Goal: Task Accomplishment & Management: Use online tool/utility

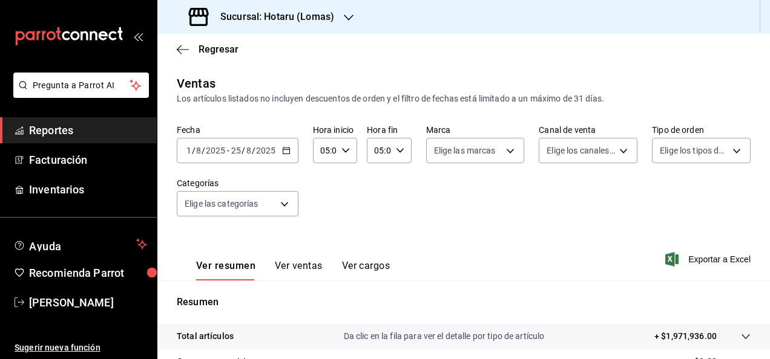
scroll to position [220, 0]
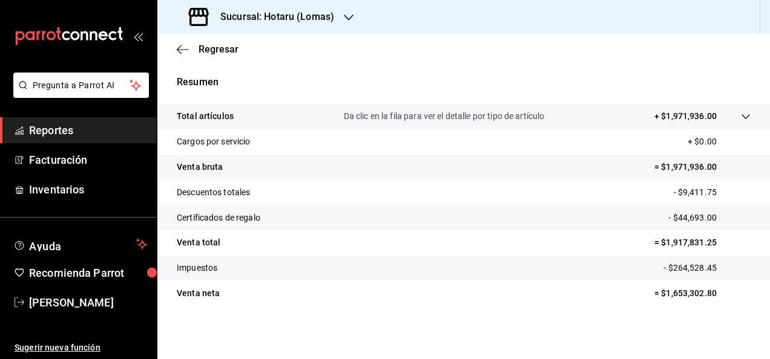
click at [346, 23] on div at bounding box center [349, 17] width 10 height 13
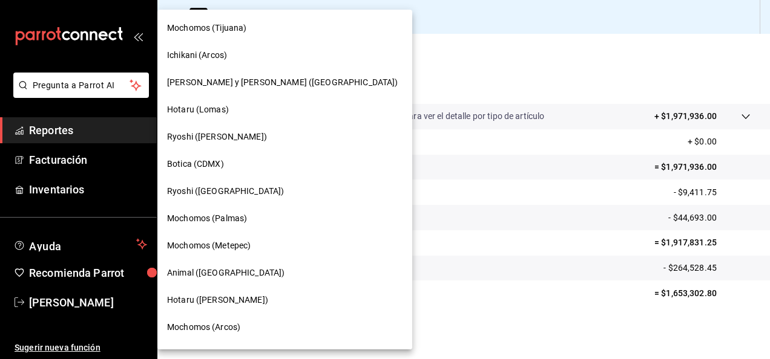
click at [93, 119] on div at bounding box center [385, 179] width 770 height 359
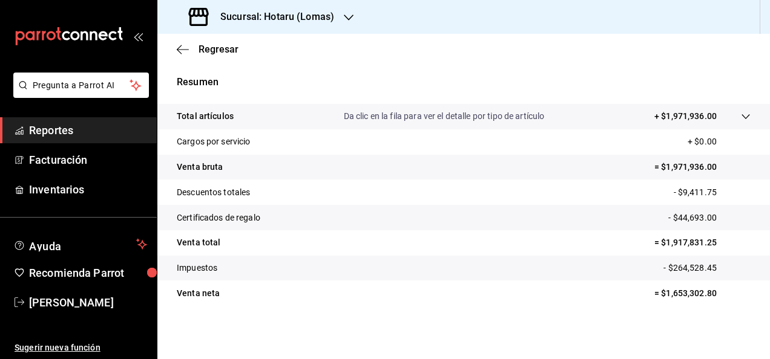
click at [112, 123] on span "Reportes" at bounding box center [88, 130] width 118 height 16
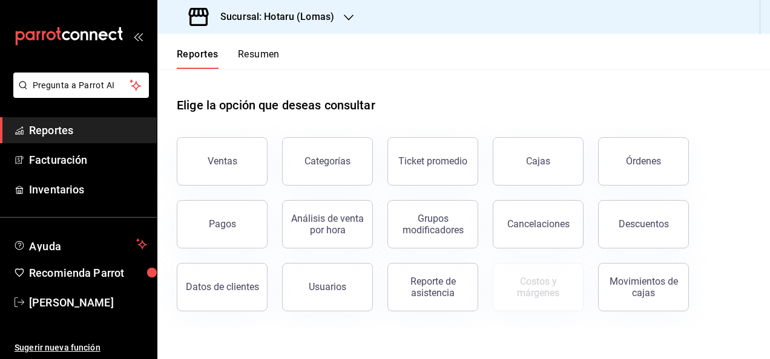
drag, startPoint x: 765, startPoint y: 189, endPoint x: 772, endPoint y: 79, distance: 110.3
click at [769, 79] on html "Pregunta a Parrot AI Reportes Facturación Inventarios Ayuda Recomienda Parrot […" at bounding box center [385, 179] width 770 height 359
click at [232, 212] on button "Pagos" at bounding box center [222, 224] width 91 height 48
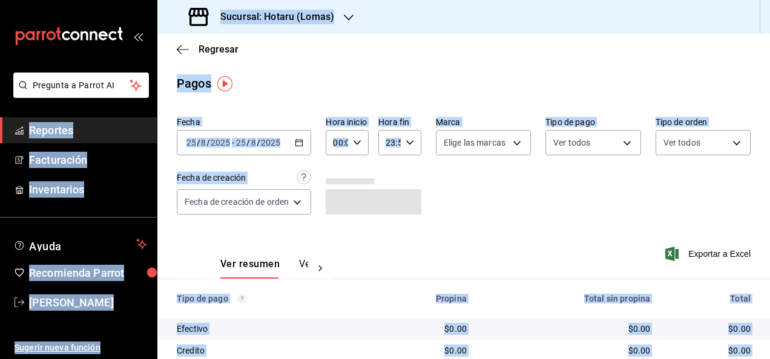
click at [323, 93] on main "Regresar Pagos Fecha [DATE] [DATE] - [DATE] [DATE] Hora inicio 00:00 Hora inici…" at bounding box center [463, 262] width 612 height 456
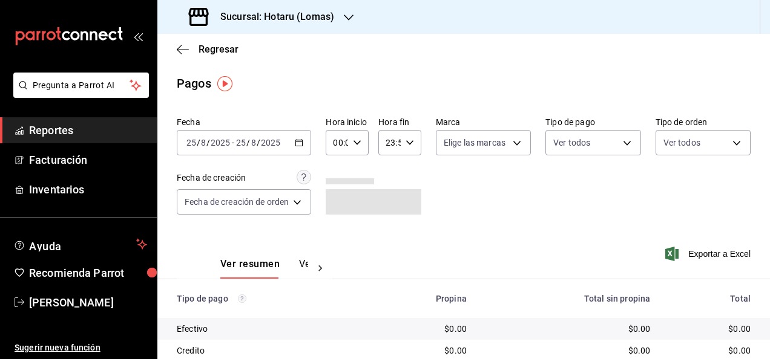
click at [301, 137] on div "[DATE] [DATE] - [DATE] [DATE]" at bounding box center [244, 142] width 134 height 25
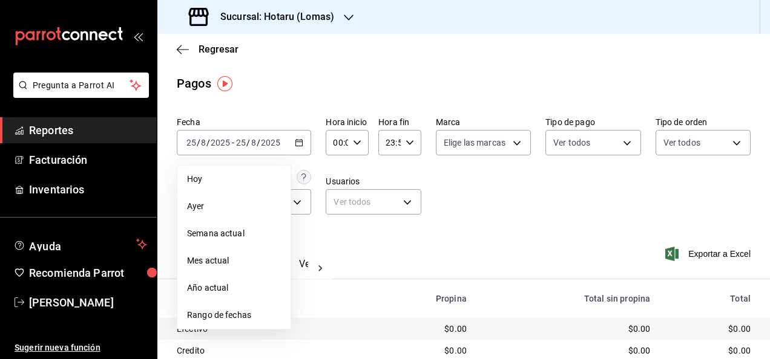
click at [228, 319] on span "Rango de fechas" at bounding box center [234, 315] width 94 height 13
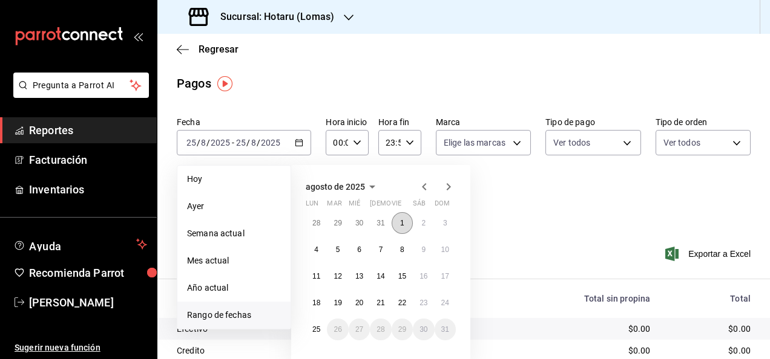
click at [401, 224] on abbr "1" at bounding box center [402, 223] width 4 height 8
click at [318, 326] on abbr "25" at bounding box center [316, 330] width 8 height 8
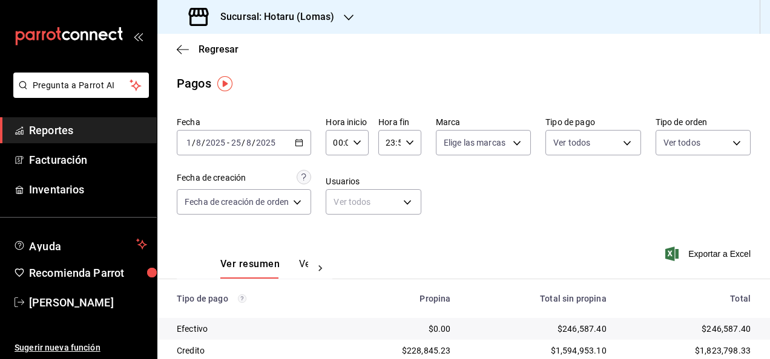
click at [359, 147] on div "00:00 Hora inicio" at bounding box center [347, 142] width 43 height 25
click at [333, 225] on button "05" at bounding box center [337, 220] width 16 height 24
type input "05:00"
drag, startPoint x: 444, startPoint y: 167, endPoint x: 405, endPoint y: 136, distance: 49.9
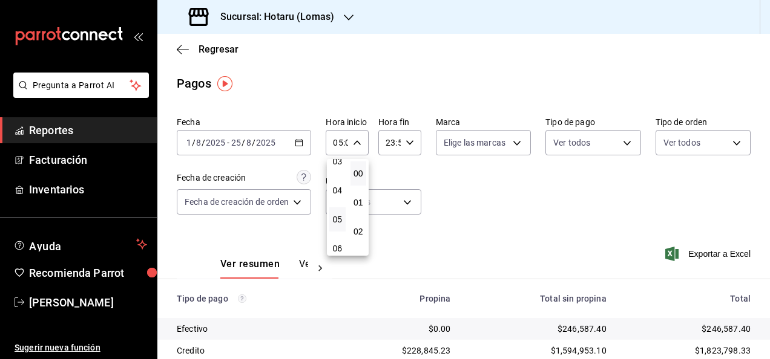
click at [405, 136] on div at bounding box center [385, 179] width 770 height 359
click at [415, 145] on div "23:59 Hora fin" at bounding box center [399, 142] width 43 height 25
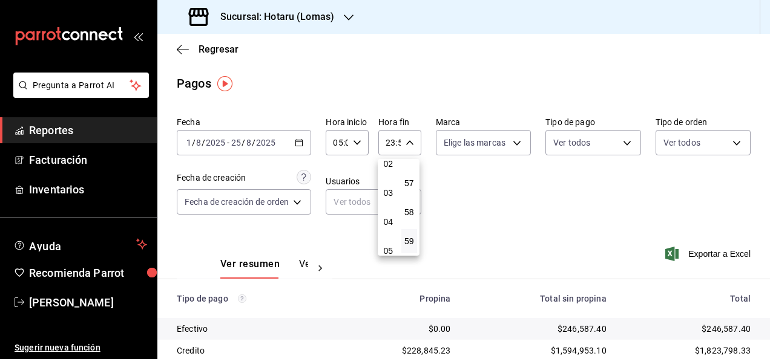
scroll to position [72, 0]
click at [387, 238] on button "05" at bounding box center [388, 247] width 16 height 24
click at [410, 172] on span "00" at bounding box center [409, 174] width 2 height 10
type input "05:00"
click at [410, 172] on span "00" at bounding box center [409, 174] width 2 height 10
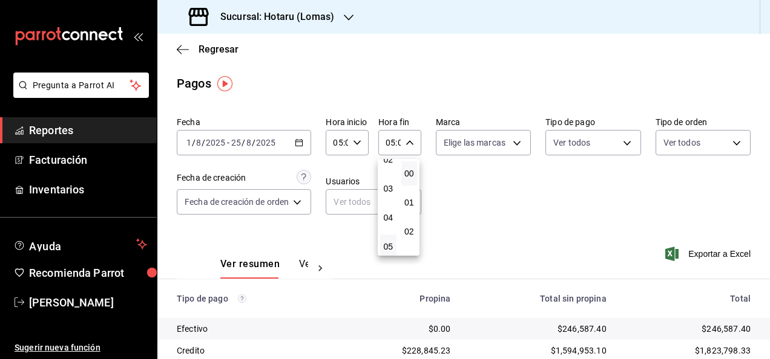
click at [537, 224] on div at bounding box center [385, 179] width 770 height 359
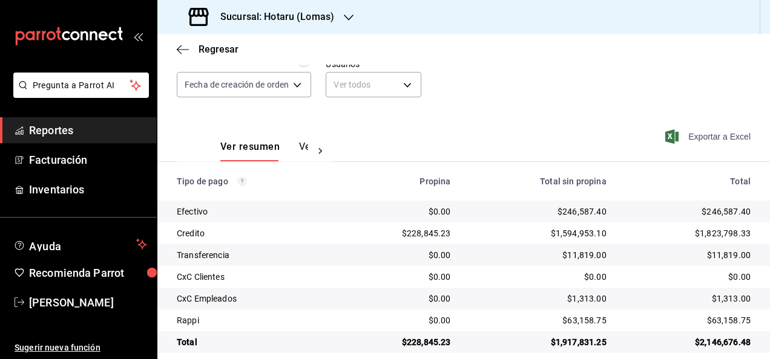
click at [700, 139] on span "Exportar a Excel" at bounding box center [708, 136] width 83 height 15
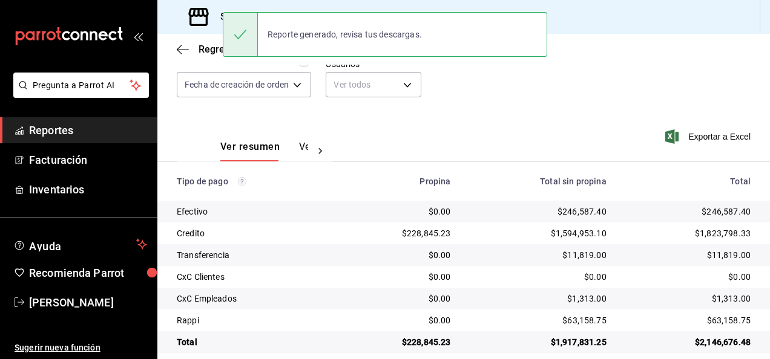
click at [425, 64] on div "Regresar" at bounding box center [463, 49] width 612 height 31
click at [512, 79] on div "Fecha [DATE] [DATE] - [DATE] [DATE] Hora inicio 05:00 Hora inicio Hora fin 05:0…" at bounding box center [464, 53] width 574 height 117
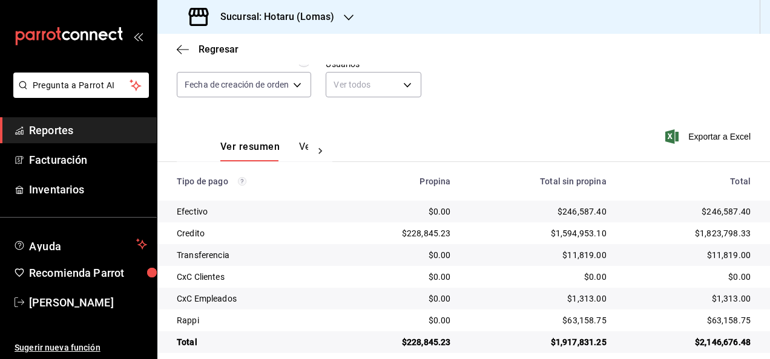
click at [350, 19] on icon "button" at bounding box center [349, 18] width 10 height 10
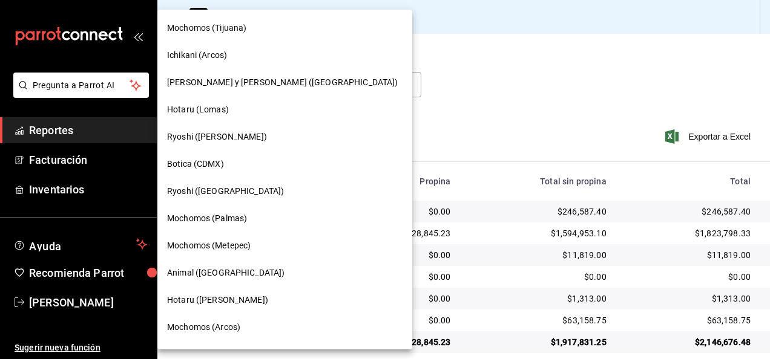
scroll to position [28, 0]
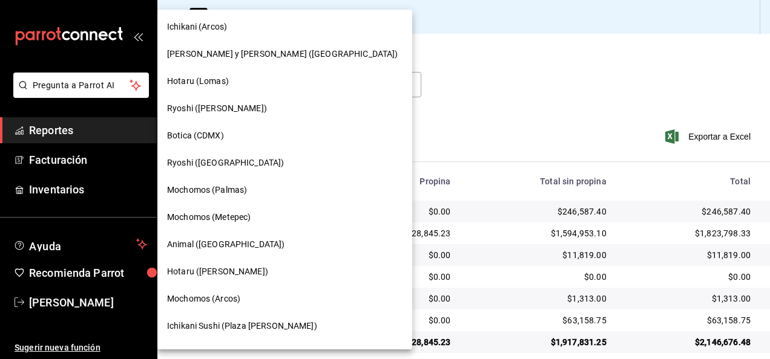
click at [278, 267] on div "Hotaru ([PERSON_NAME])" at bounding box center [284, 272] width 235 height 13
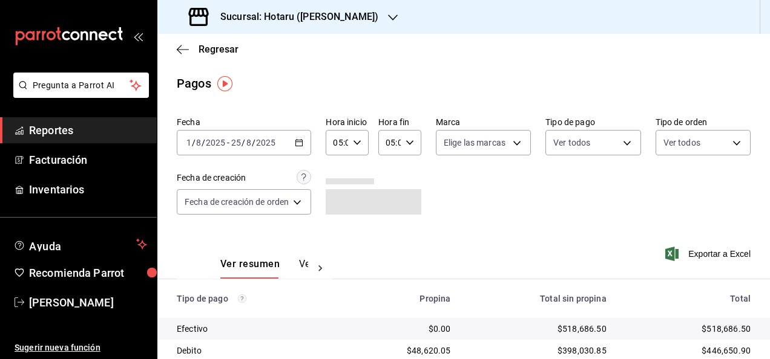
click at [107, 129] on span "Reportes" at bounding box center [88, 130] width 118 height 16
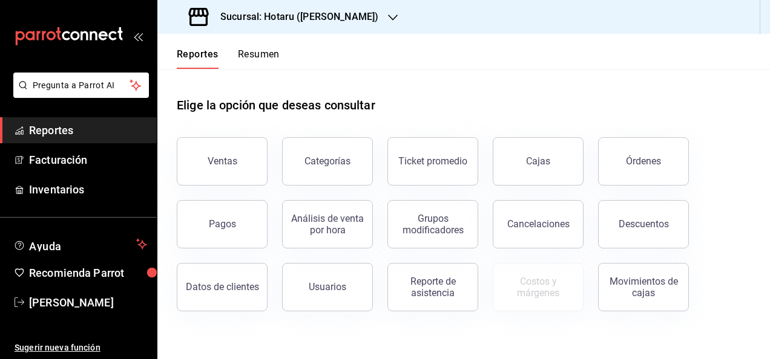
click at [211, 134] on div "Ventas" at bounding box center [214, 154] width 105 height 63
click at [209, 144] on button "Ventas" at bounding box center [222, 161] width 91 height 48
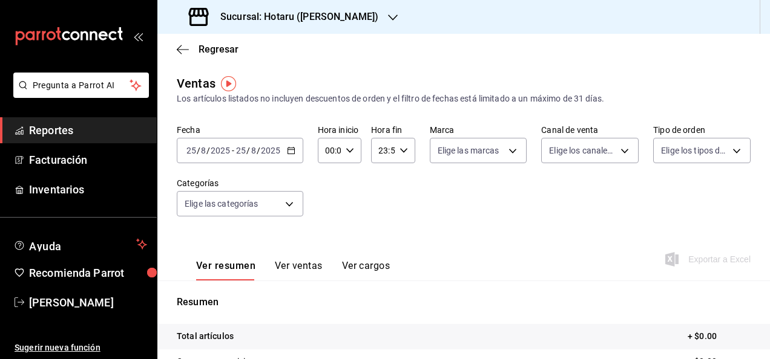
click at [292, 149] on icon "button" at bounding box center [291, 150] width 8 height 8
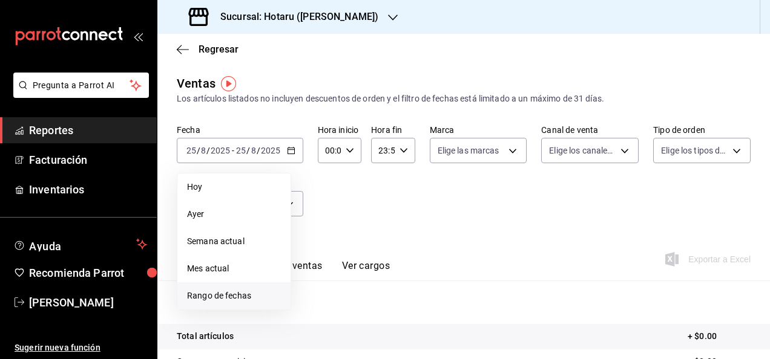
click at [250, 291] on span "Rango de fechas" at bounding box center [234, 296] width 94 height 13
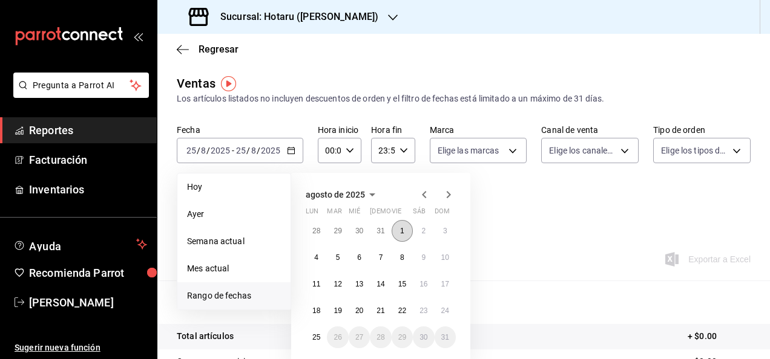
click at [401, 232] on abbr "1" at bounding box center [402, 231] width 4 height 8
click at [323, 334] on button "25" at bounding box center [316, 338] width 21 height 22
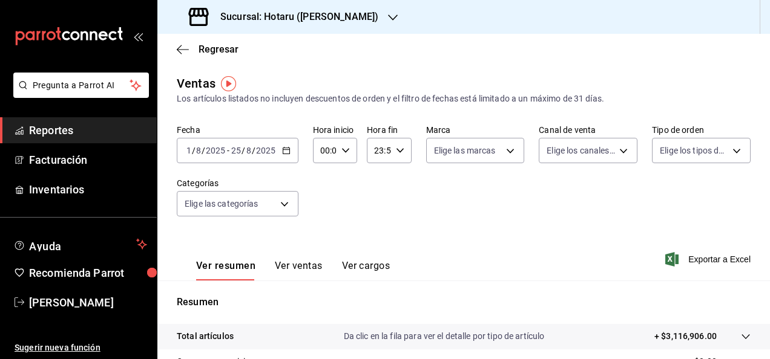
click at [352, 148] on div "00:00 Hora inicio" at bounding box center [335, 150] width 44 height 25
click at [321, 244] on button "05" at bounding box center [322, 249] width 17 height 24
type input "05:00"
click at [395, 160] on div at bounding box center [385, 179] width 770 height 359
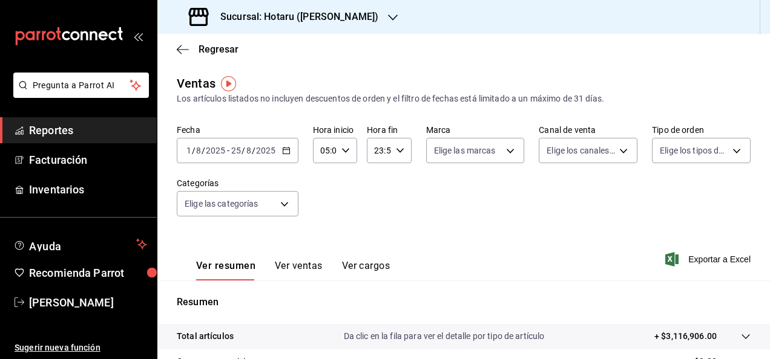
click at [397, 152] on \(Stroke\) "button" at bounding box center [399, 150] width 7 height 4
click at [377, 225] on span "05" at bounding box center [376, 224] width 2 height 10
click at [399, 179] on span "00" at bounding box center [397, 182] width 2 height 10
type input "05:00"
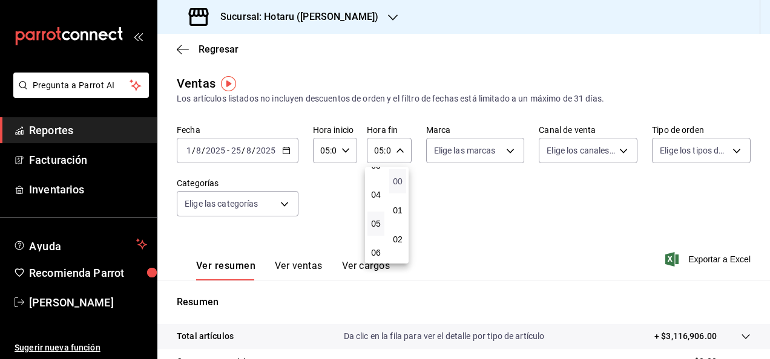
click at [399, 179] on span "00" at bounding box center [397, 182] width 2 height 10
click at [473, 195] on div at bounding box center [385, 179] width 770 height 359
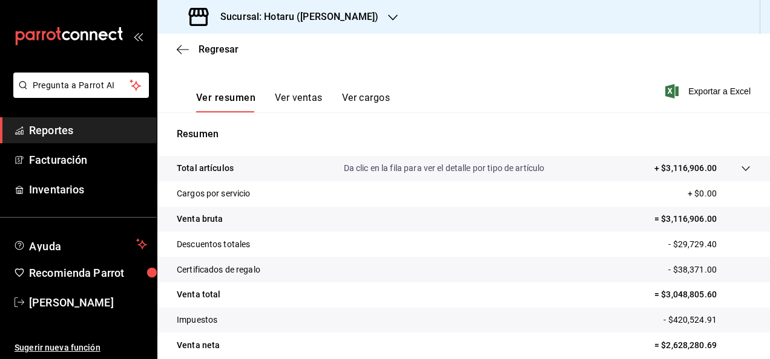
scroll to position [220, 0]
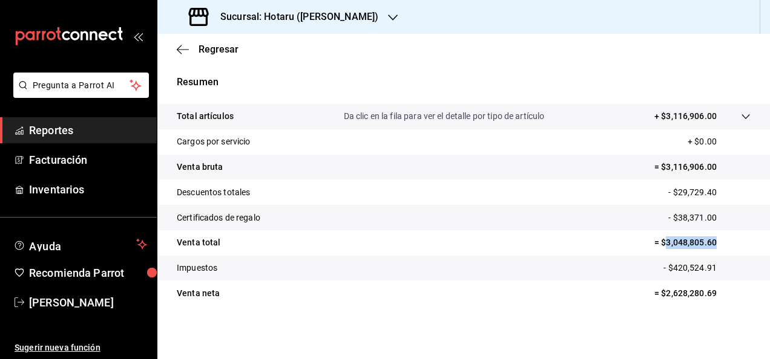
drag, startPoint x: 655, startPoint y: 243, endPoint x: 731, endPoint y: 245, distance: 76.3
click at [731, 245] on p "= $3,048,805.60" at bounding box center [702, 243] width 96 height 13
copy p "3,048,805.60"
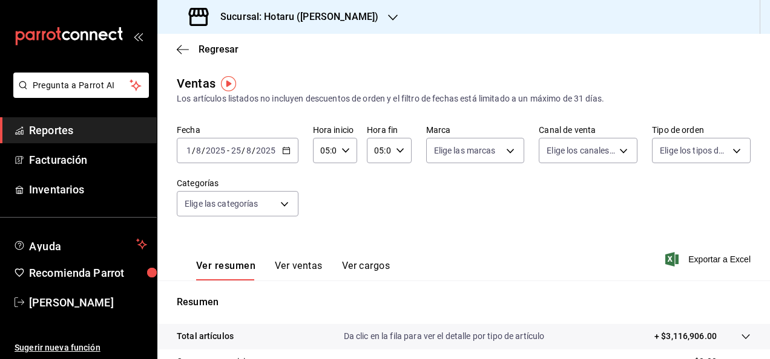
click at [586, 68] on main "Regresar Ventas Los artículos listados no incluyen descuentos de orden y el fil…" at bounding box center [463, 307] width 612 height 546
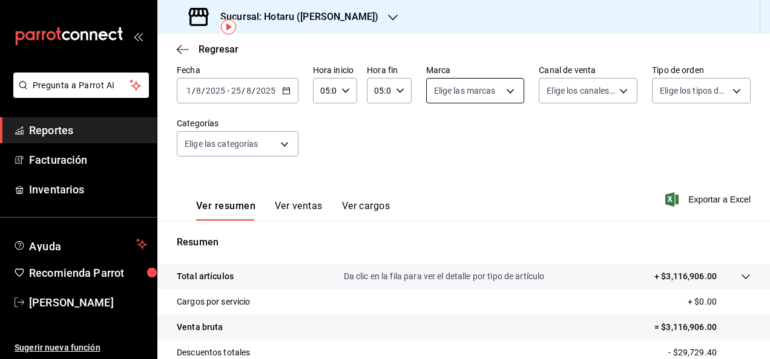
scroll to position [57, 0]
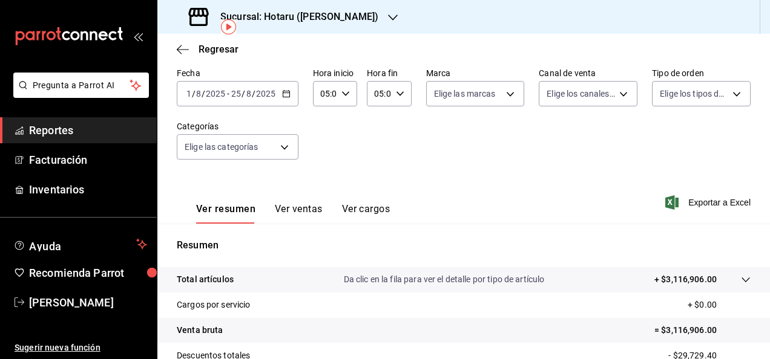
click at [71, 125] on span "Reportes" at bounding box center [88, 130] width 118 height 16
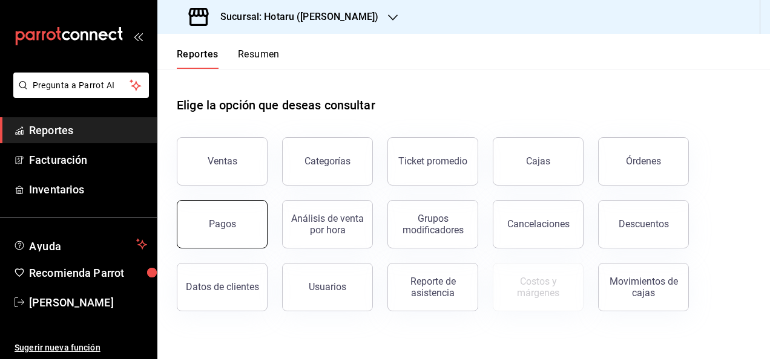
click at [231, 220] on div "Pagos" at bounding box center [222, 223] width 27 height 11
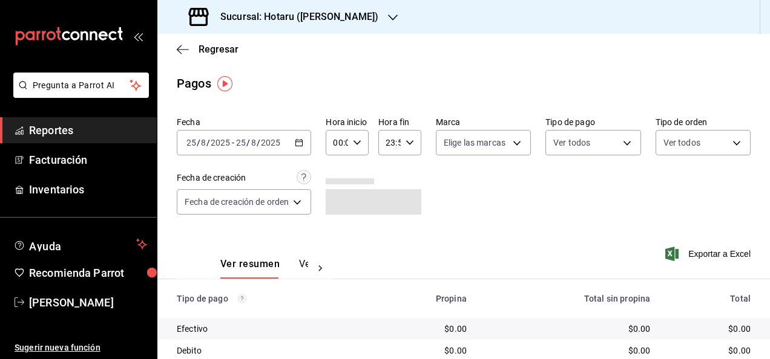
click at [303, 148] on div "[DATE] [DATE] - [DATE] [DATE]" at bounding box center [244, 142] width 134 height 25
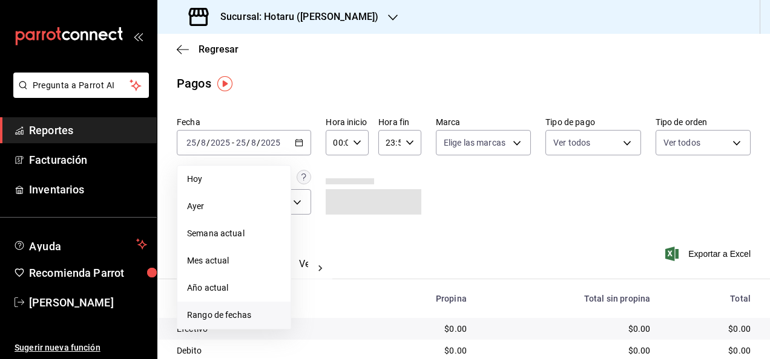
click at [259, 321] on span "Rango de fechas" at bounding box center [234, 315] width 94 height 13
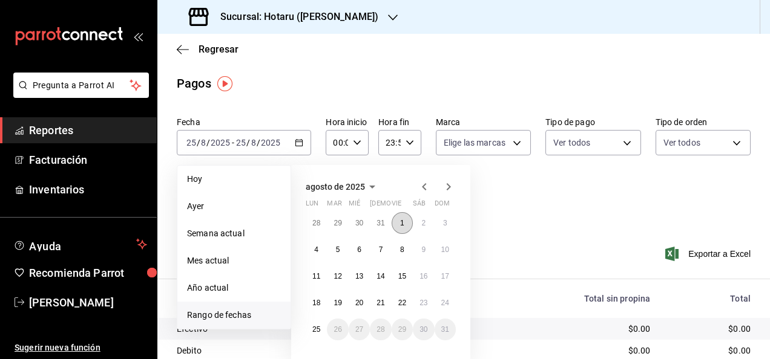
click at [402, 219] on abbr "1" at bounding box center [402, 223] width 4 height 8
click at [400, 215] on button "1" at bounding box center [402, 223] width 21 height 22
click at [315, 326] on abbr "25" at bounding box center [316, 330] width 8 height 8
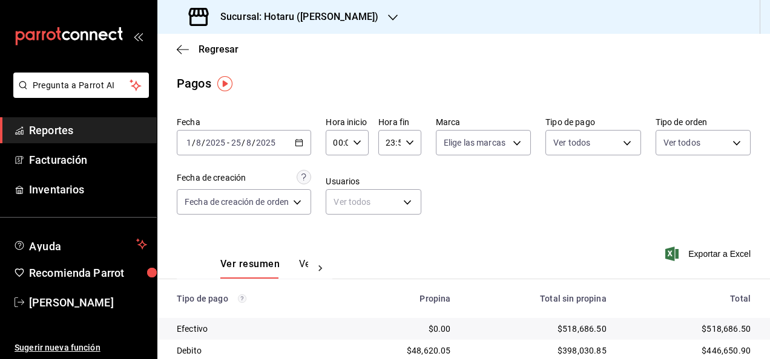
click at [356, 147] on div "00:00 Hora inicio" at bounding box center [347, 142] width 43 height 25
click at [336, 227] on span "05" at bounding box center [337, 229] width 2 height 10
type input "05:00"
click at [405, 151] on div at bounding box center [385, 179] width 770 height 359
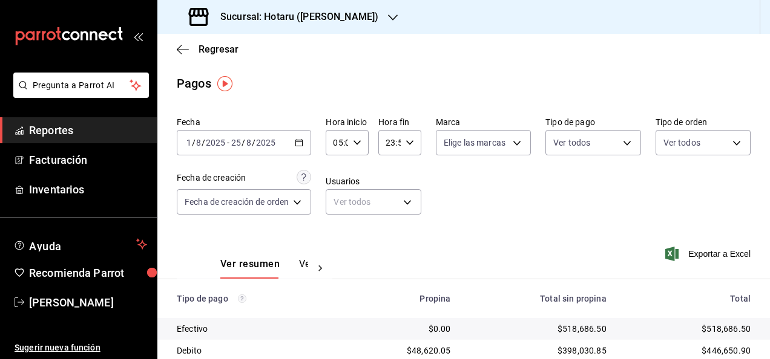
click at [405, 145] on icon "button" at bounding box center [409, 143] width 8 height 8
click at [391, 188] on button "05" at bounding box center [388, 197] width 16 height 24
click at [410, 173] on span "00" at bounding box center [409, 174] width 2 height 10
type input "05:00"
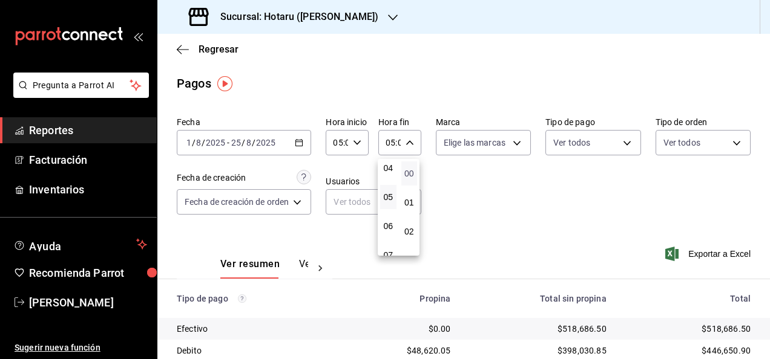
click at [410, 173] on span "00" at bounding box center [409, 174] width 2 height 10
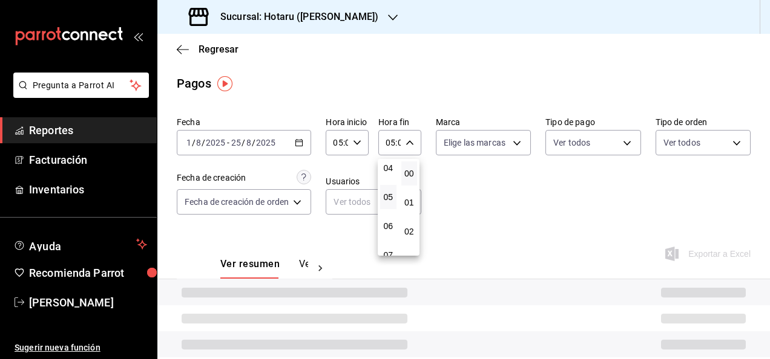
click at [517, 196] on div at bounding box center [385, 179] width 770 height 359
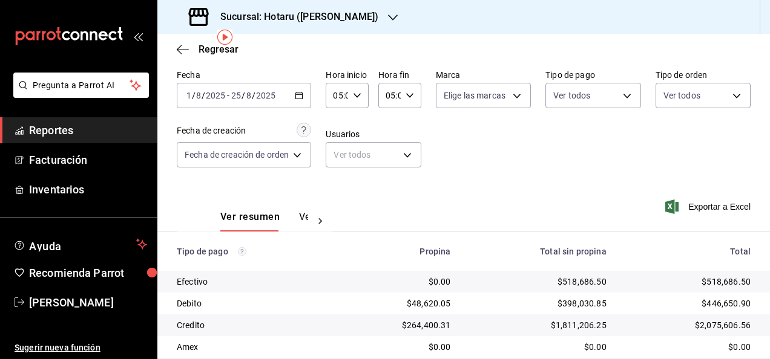
scroll to position [45, 0]
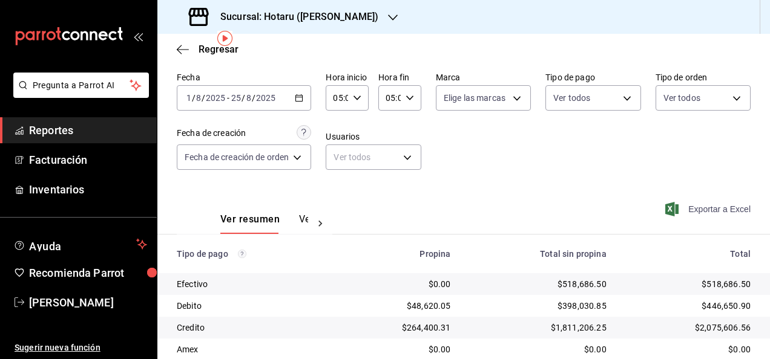
click at [683, 202] on span "Exportar a Excel" at bounding box center [708, 209] width 83 height 15
click at [333, 23] on div "Sucursal: Hotaru ([PERSON_NAME])" at bounding box center [284, 17] width 235 height 34
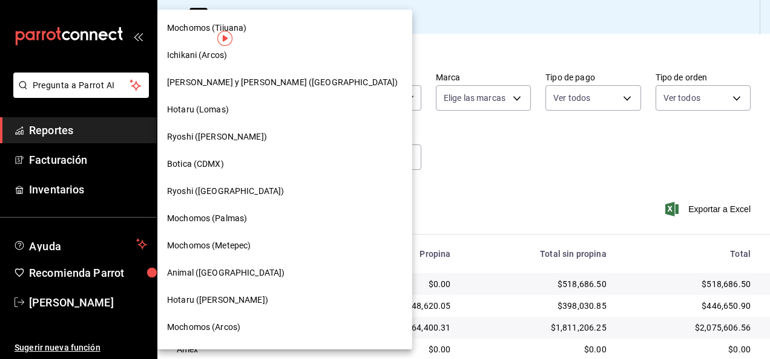
click at [464, 13] on div at bounding box center [385, 179] width 770 height 359
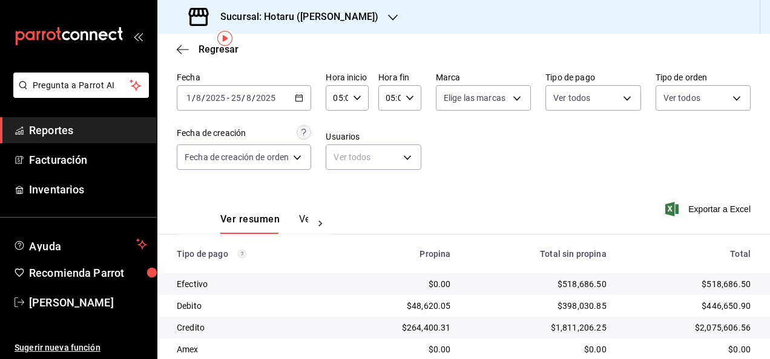
click at [346, 19] on div "Sucursal: Hotaru ([PERSON_NAME])" at bounding box center [284, 17] width 235 height 34
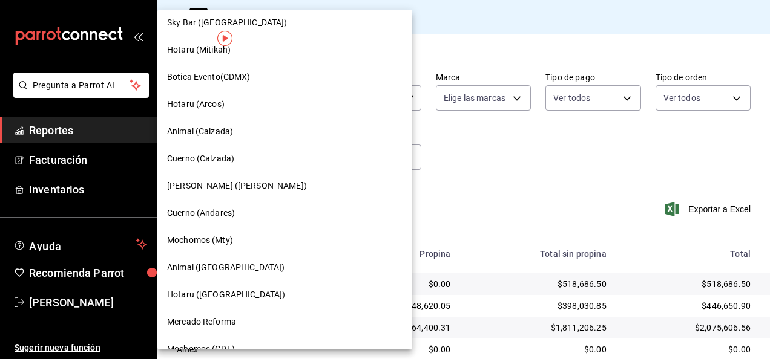
scroll to position [499, 0]
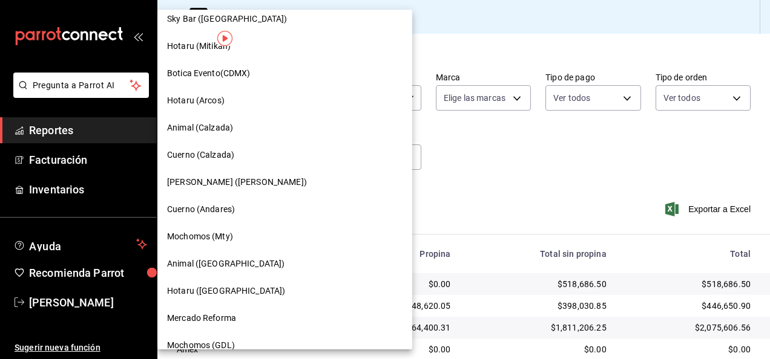
click at [198, 284] on div "Hotaru ([GEOGRAPHIC_DATA])" at bounding box center [284, 291] width 255 height 27
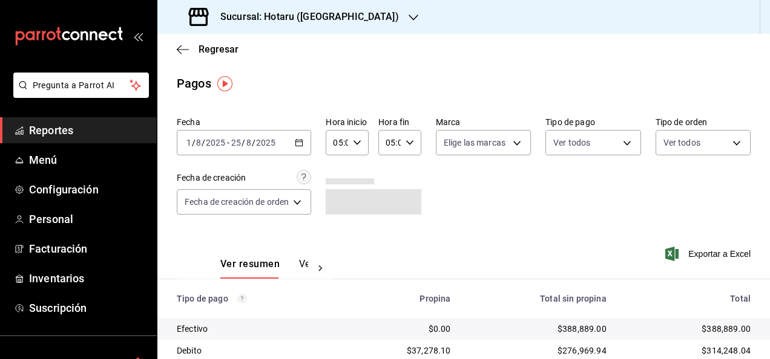
click at [505, 205] on div "Fecha [DATE] [DATE] - [DATE] [DATE] Hora inicio 05:00 Hora inicio Hora fin 05:0…" at bounding box center [464, 170] width 574 height 117
click at [304, 134] on div "[DATE] [DATE] - [DATE] [DATE]" at bounding box center [244, 142] width 134 height 25
click at [103, 126] on span "Reportes" at bounding box center [88, 130] width 118 height 16
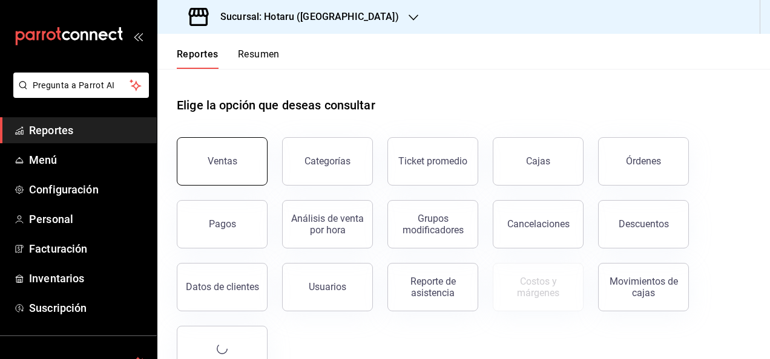
click at [211, 156] on div "Ventas" at bounding box center [223, 161] width 30 height 11
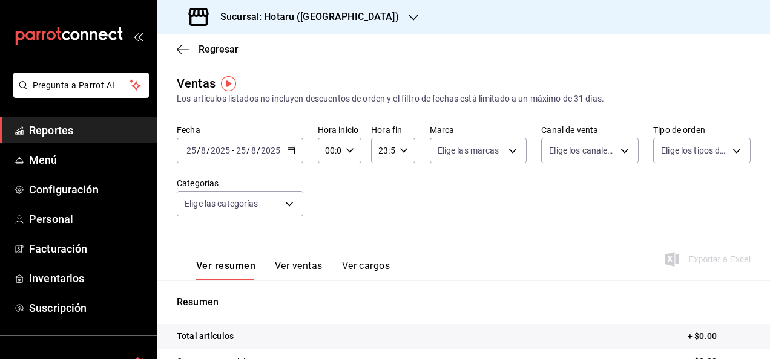
click at [293, 152] on icon "button" at bounding box center [291, 150] width 8 height 8
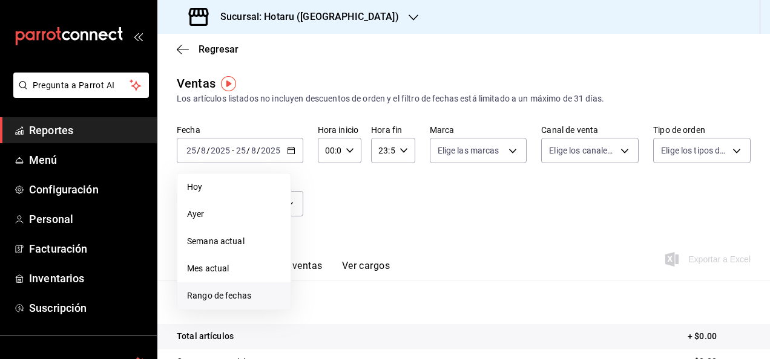
click at [252, 294] on span "Rango de fechas" at bounding box center [234, 296] width 94 height 13
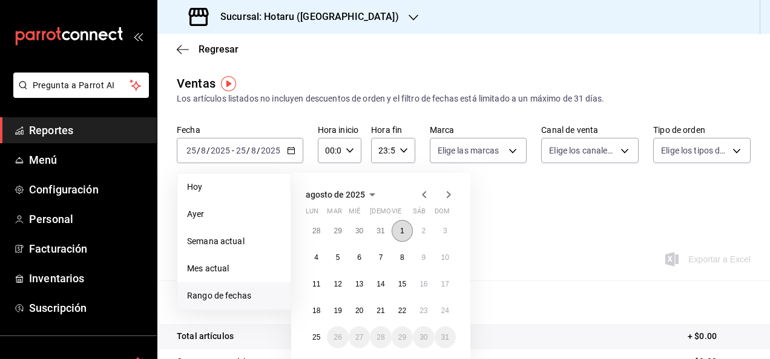
click at [404, 225] on button "1" at bounding box center [402, 231] width 21 height 22
click at [320, 335] on abbr "25" at bounding box center [316, 337] width 8 height 8
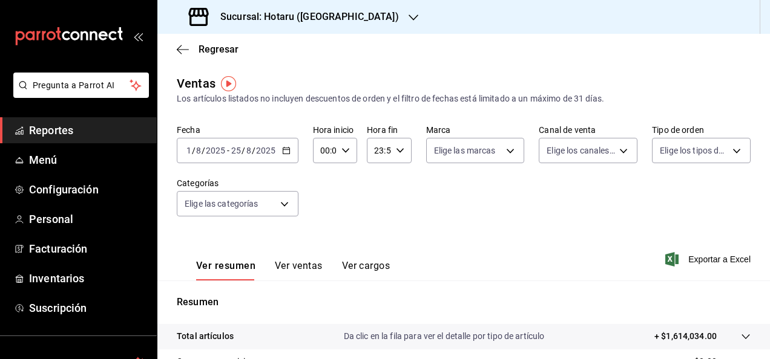
click at [345, 152] on icon "button" at bounding box center [345, 150] width 8 height 8
click at [316, 246] on button "05" at bounding box center [322, 250] width 17 height 24
type input "05:00"
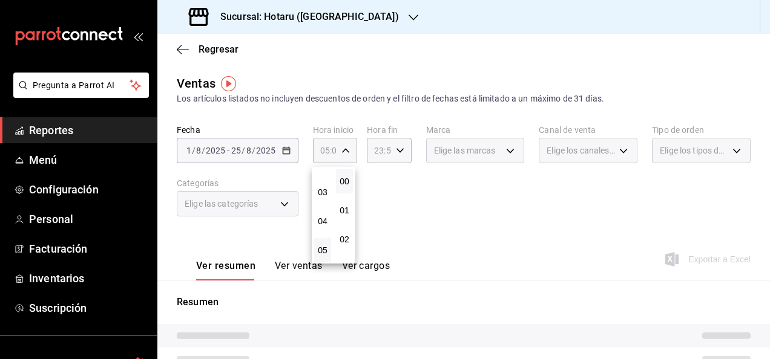
click at [402, 189] on div at bounding box center [385, 179] width 770 height 359
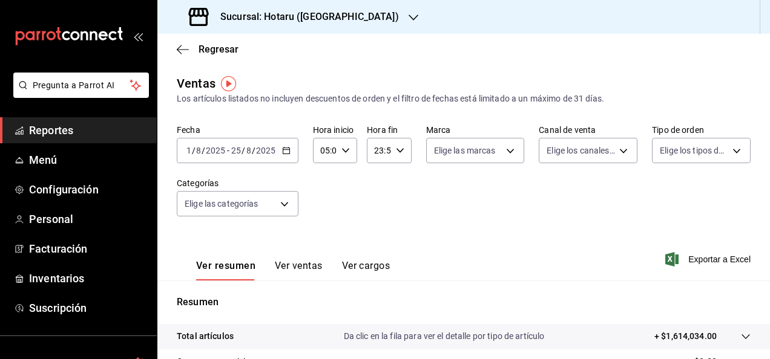
click at [402, 146] on div "23:59 Hora fin" at bounding box center [389, 150] width 44 height 25
click at [376, 200] on span "05" at bounding box center [376, 203] width 2 height 10
click at [401, 186] on button "00" at bounding box center [397, 181] width 17 height 24
type input "05:00"
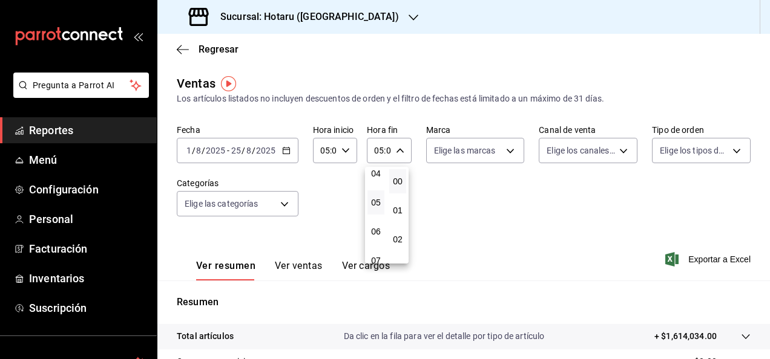
click at [401, 186] on button "00" at bounding box center [397, 181] width 17 height 24
click at [528, 234] on div at bounding box center [385, 179] width 770 height 359
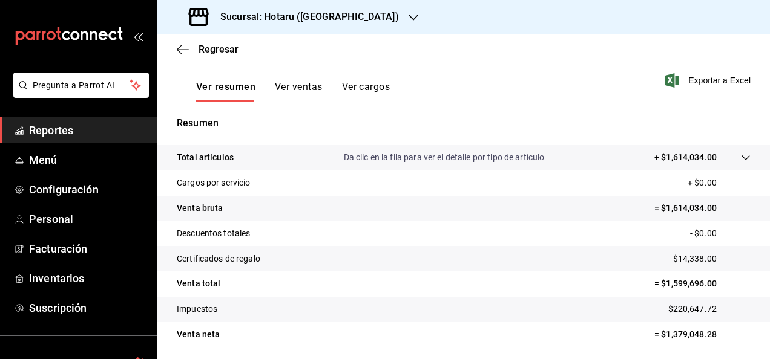
scroll to position [183, 0]
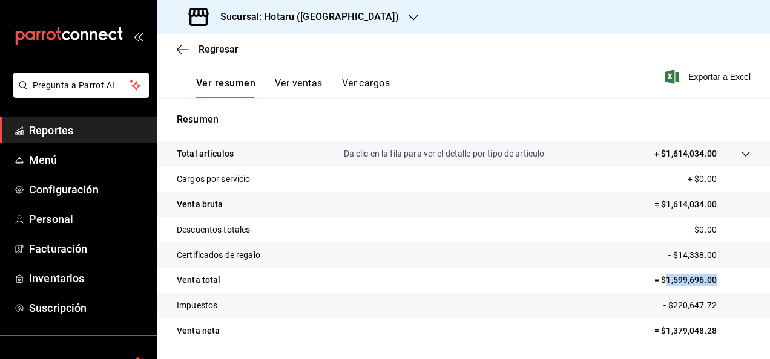
drag, startPoint x: 657, startPoint y: 277, endPoint x: 727, endPoint y: 281, distance: 69.7
click at [727, 281] on p "= $1,599,696.00" at bounding box center [702, 280] width 96 height 13
copy p "1,599,696.00"
click at [111, 134] on span "Reportes" at bounding box center [88, 130] width 118 height 16
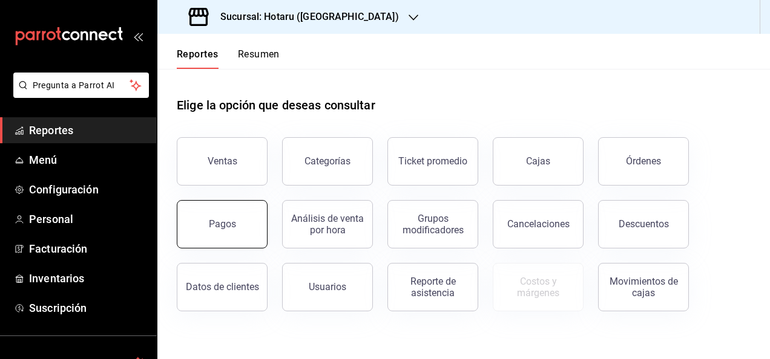
click at [217, 209] on button "Pagos" at bounding box center [222, 224] width 91 height 48
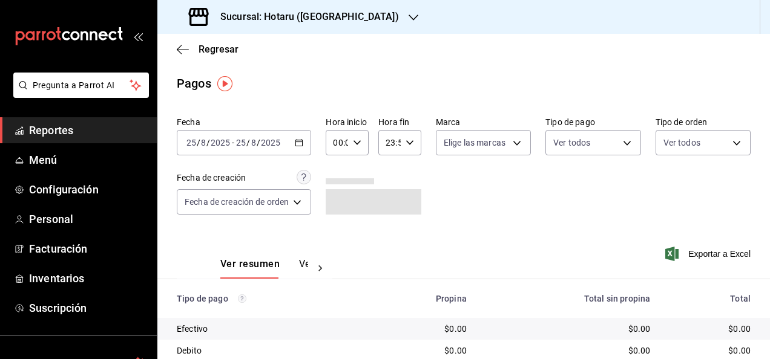
click at [299, 149] on div "[DATE] [DATE] - [DATE] [DATE]" at bounding box center [244, 142] width 134 height 25
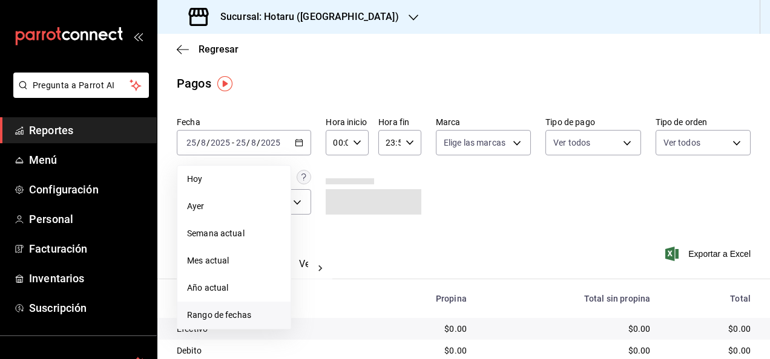
click at [259, 316] on span "Rango de fechas" at bounding box center [234, 315] width 94 height 13
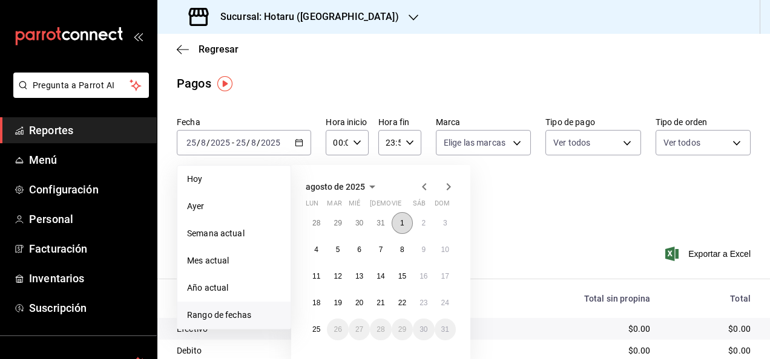
click at [401, 223] on abbr "1" at bounding box center [402, 223] width 4 height 8
click at [317, 329] on abbr "25" at bounding box center [316, 330] width 8 height 8
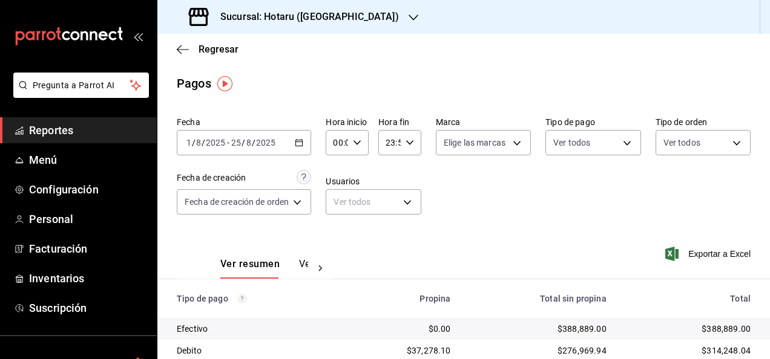
click at [359, 139] on icon "button" at bounding box center [357, 143] width 8 height 8
click at [338, 224] on span "05" at bounding box center [337, 223] width 2 height 10
type input "05:00"
click at [405, 169] on div at bounding box center [385, 179] width 770 height 359
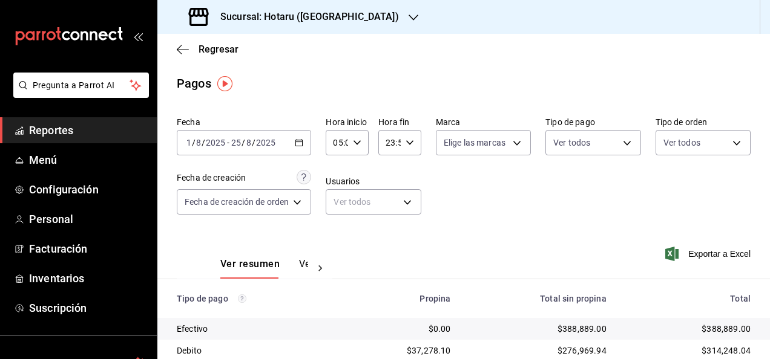
click at [414, 143] on div "23:59 Hora fin" at bounding box center [399, 142] width 43 height 25
click at [387, 190] on span "05" at bounding box center [388, 194] width 2 height 10
click at [410, 171] on span "00" at bounding box center [409, 174] width 2 height 10
type input "05:00"
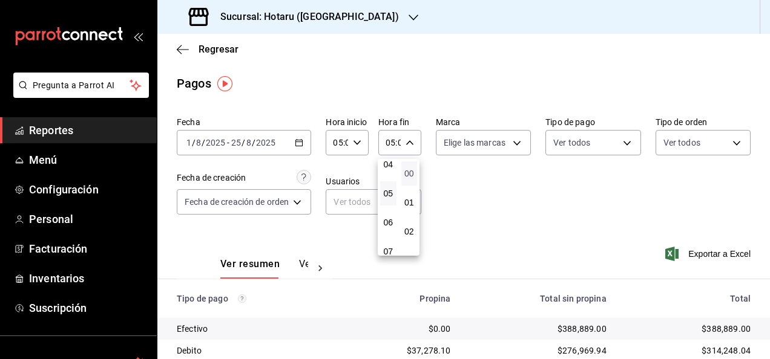
click at [410, 171] on span "00" at bounding box center [409, 174] width 2 height 10
click at [510, 186] on div at bounding box center [385, 179] width 770 height 359
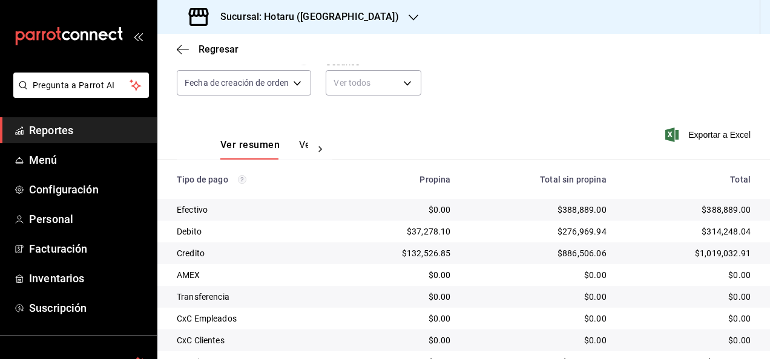
scroll to position [174, 0]
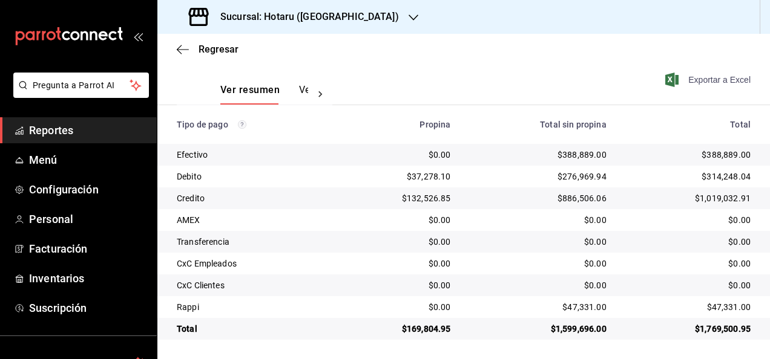
click at [700, 82] on span "Exportar a Excel" at bounding box center [708, 80] width 83 height 15
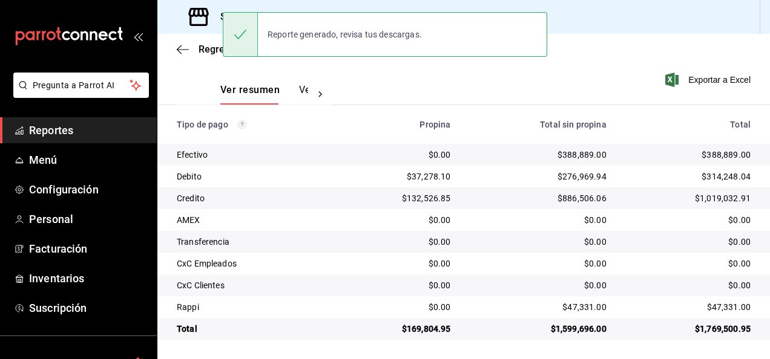
click at [390, 82] on div "Ver resumen Ver pagos Exportar a Excel" at bounding box center [463, 87] width 612 height 64
click at [372, 73] on div "Ver resumen Ver pagos Exportar a Excel" at bounding box center [463, 87] width 612 height 64
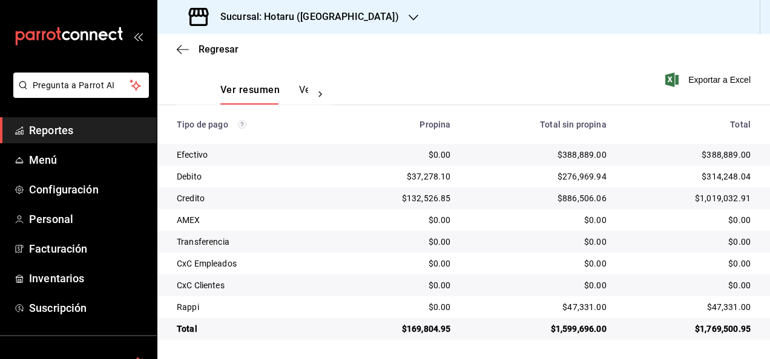
click at [93, 122] on link "Reportes" at bounding box center [78, 130] width 157 height 26
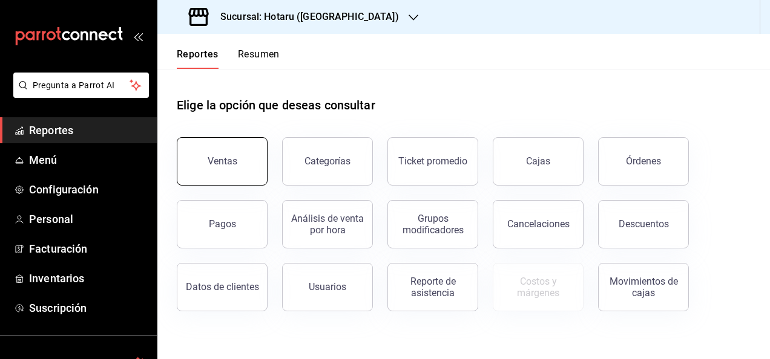
click at [209, 173] on button "Ventas" at bounding box center [222, 161] width 91 height 48
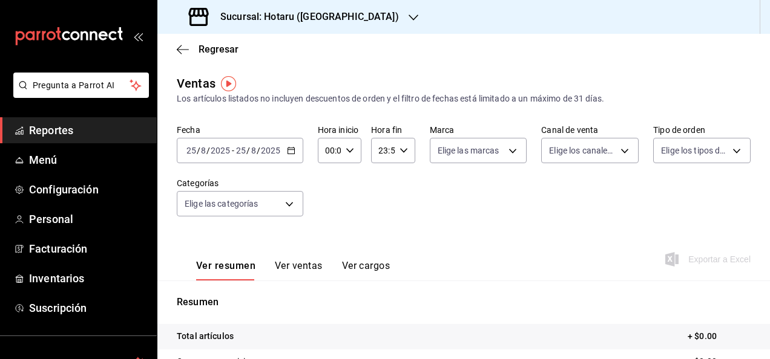
click at [408, 22] on icon "button" at bounding box center [413, 18] width 10 height 10
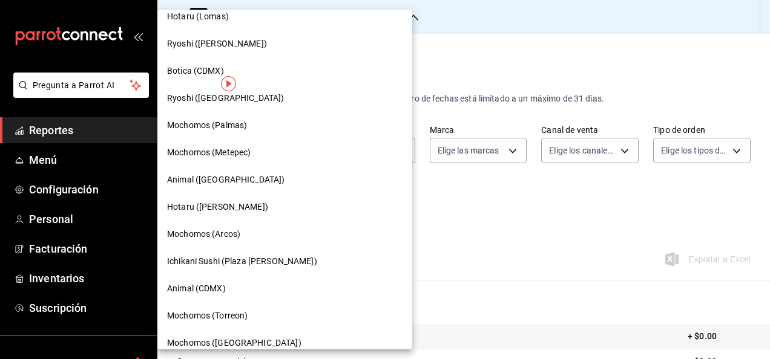
scroll to position [94, 0]
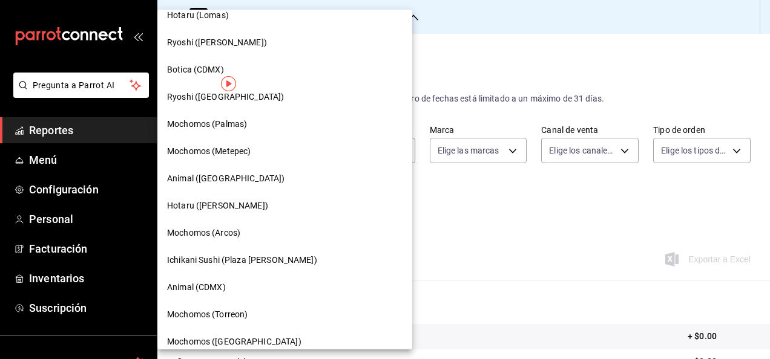
click at [286, 260] on div "Ichikani Sushi (Plaza [PERSON_NAME])" at bounding box center [284, 260] width 235 height 13
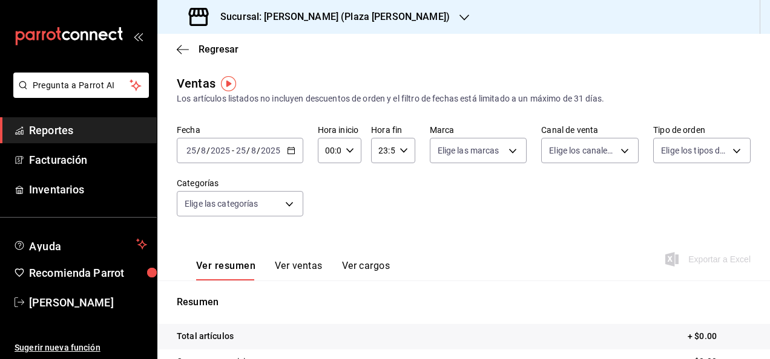
click at [353, 155] on div "00:00 Hora inicio" at bounding box center [340, 150] width 44 height 25
click at [327, 234] on button "05" at bounding box center [327, 244] width 17 height 24
type input "05:00"
click at [408, 151] on div at bounding box center [385, 179] width 770 height 359
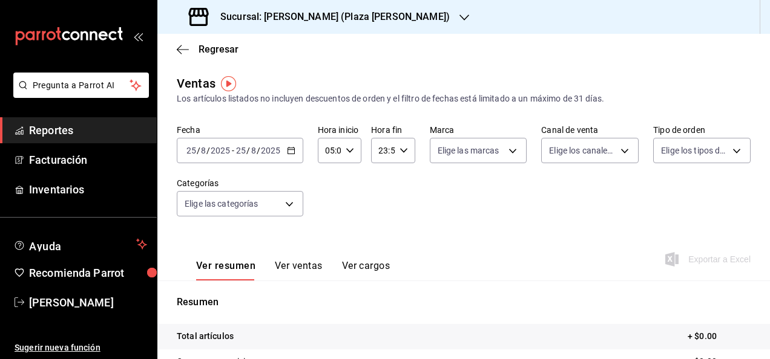
click at [404, 151] on icon "button" at bounding box center [403, 150] width 8 height 8
click at [385, 188] on button "05" at bounding box center [380, 188] width 17 height 24
click at [403, 180] on span "00" at bounding box center [402, 182] width 2 height 10
type input "05:00"
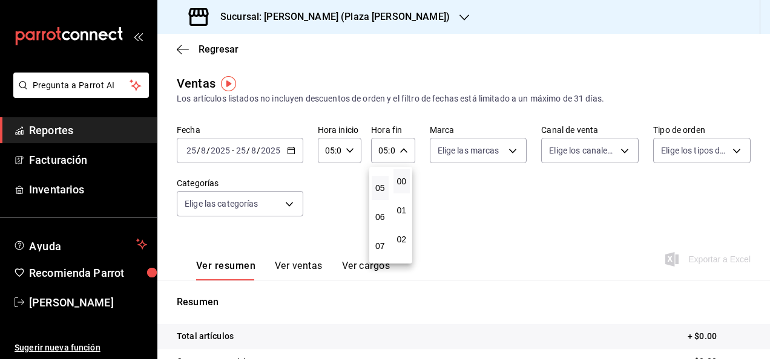
click at [283, 145] on div at bounding box center [385, 179] width 770 height 359
click at [289, 151] on icon "button" at bounding box center [291, 150] width 8 height 8
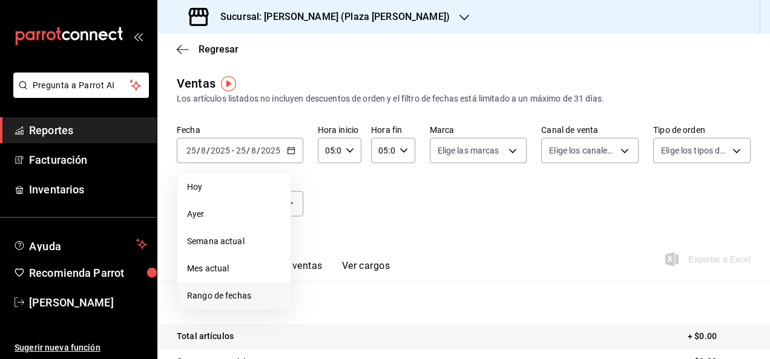
click at [249, 297] on span "Rango de fechas" at bounding box center [234, 296] width 94 height 13
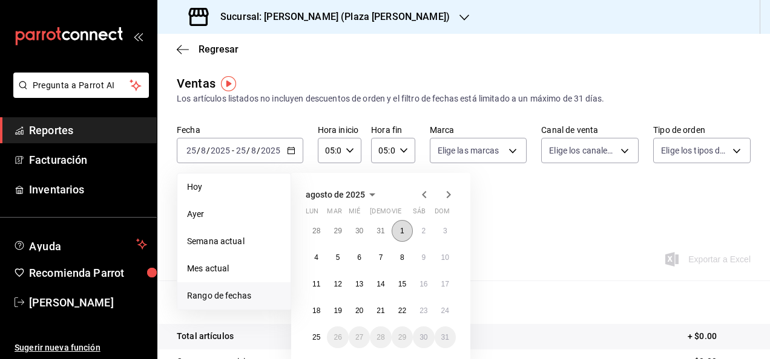
click at [404, 234] on button "1" at bounding box center [402, 231] width 21 height 22
click at [317, 336] on abbr "25" at bounding box center [316, 337] width 8 height 8
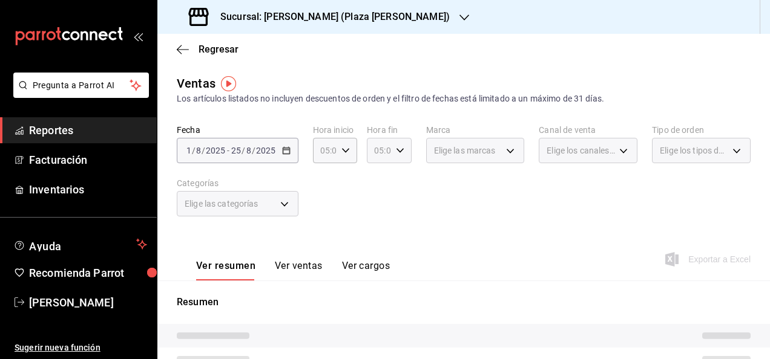
click at [396, 151] on \(Stroke\) "button" at bounding box center [399, 150] width 7 height 4
click at [398, 179] on span "00" at bounding box center [397, 182] width 2 height 10
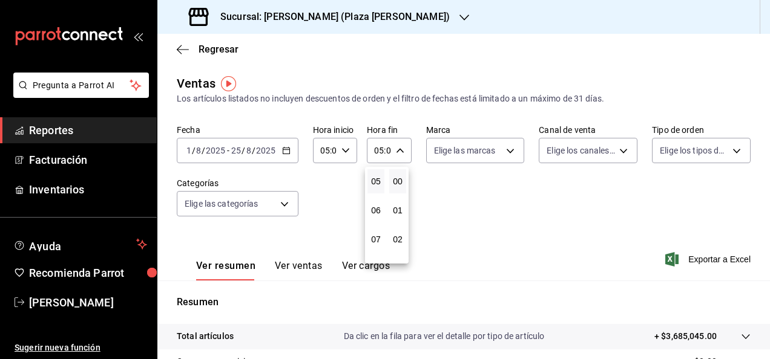
click at [514, 224] on div at bounding box center [385, 179] width 770 height 359
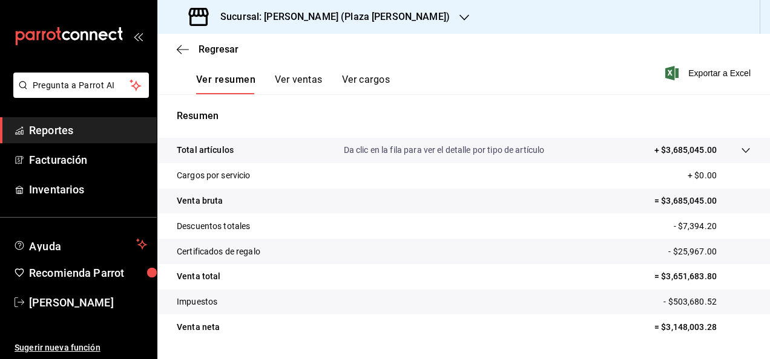
scroll to position [196, 0]
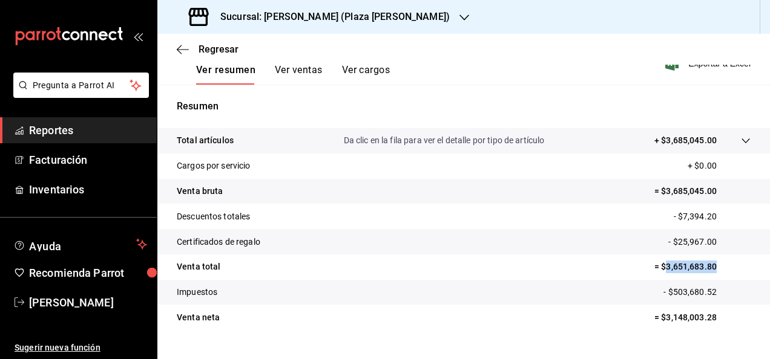
drag, startPoint x: 657, startPoint y: 265, endPoint x: 712, endPoint y: 267, distance: 55.1
click at [712, 267] on p "= $3,651,683.80" at bounding box center [702, 267] width 96 height 13
copy p "3,651,683.80"
click at [73, 126] on span "Reportes" at bounding box center [88, 130] width 118 height 16
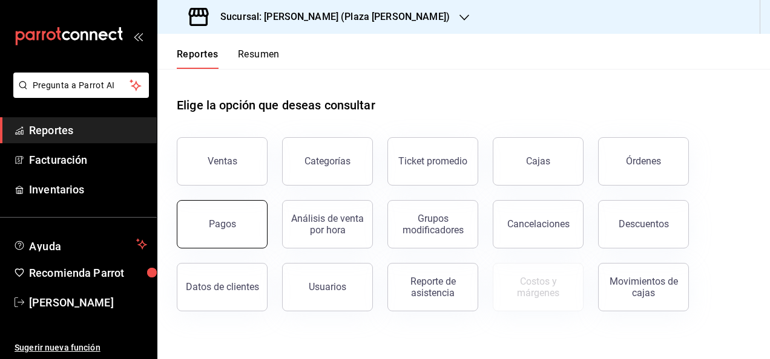
click at [244, 223] on button "Pagos" at bounding box center [222, 224] width 91 height 48
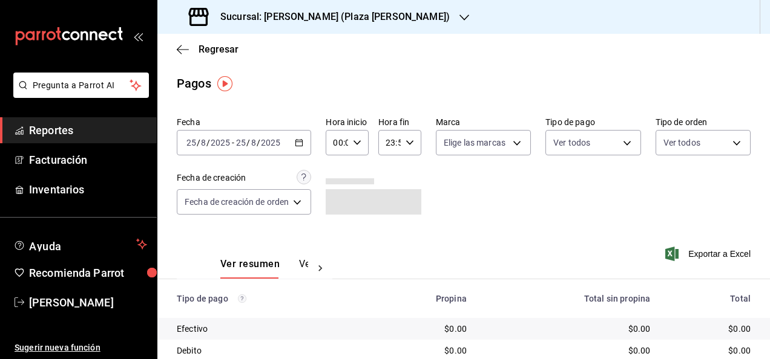
click at [305, 142] on div "[DATE] [DATE] - [DATE] [DATE]" at bounding box center [244, 142] width 134 height 25
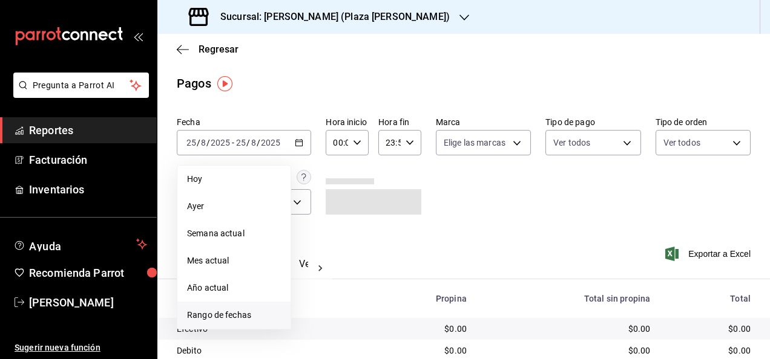
click at [264, 320] on span "Rango de fechas" at bounding box center [234, 315] width 94 height 13
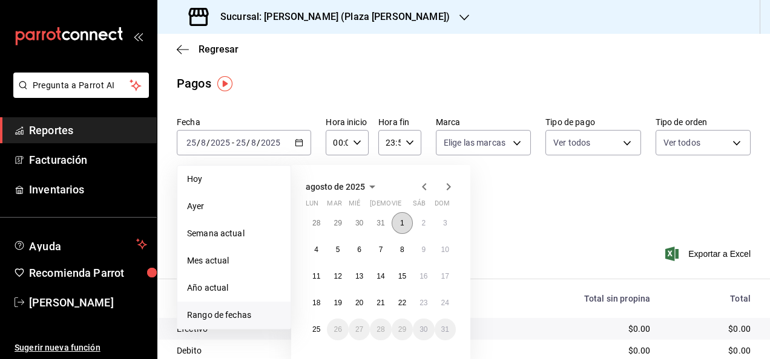
click at [399, 218] on button "1" at bounding box center [402, 223] width 21 height 22
click at [320, 335] on button "25" at bounding box center [316, 330] width 21 height 22
click at [403, 224] on abbr "1" at bounding box center [402, 223] width 4 height 8
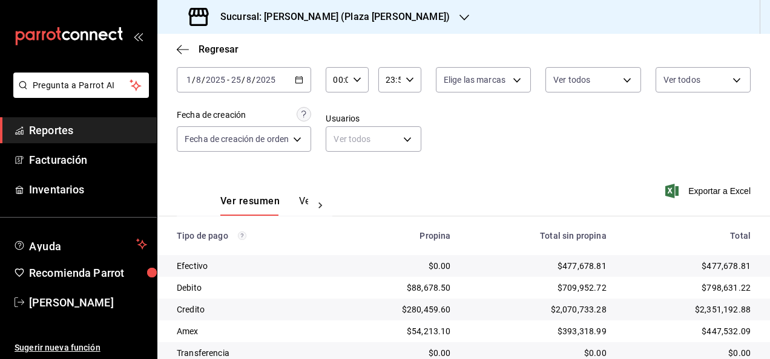
scroll to position [12, 0]
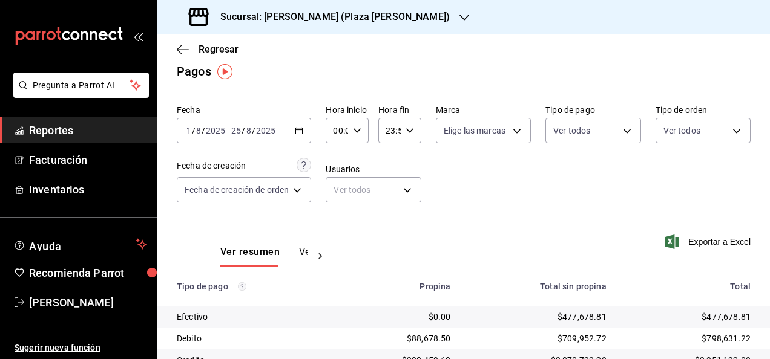
click at [359, 134] on icon "button" at bounding box center [357, 130] width 8 height 8
click at [338, 180] on button "05" at bounding box center [337, 186] width 16 height 24
type input "05:00"
click at [413, 133] on div at bounding box center [385, 179] width 770 height 359
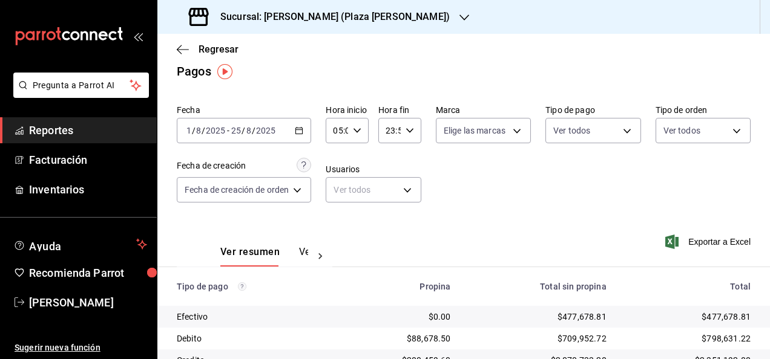
click at [413, 131] on div "23:59 Hora fin" at bounding box center [399, 130] width 43 height 25
click at [387, 193] on span "05" at bounding box center [388, 195] width 2 height 10
click at [408, 167] on button "00" at bounding box center [409, 161] width 16 height 24
type input "05:00"
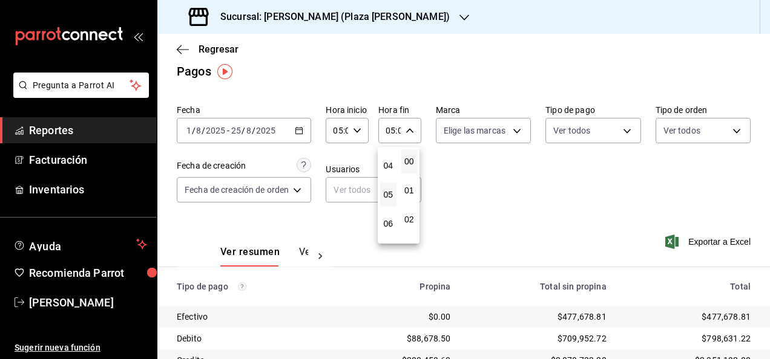
click at [408, 167] on button "00" at bounding box center [409, 161] width 16 height 24
click at [476, 171] on div at bounding box center [385, 179] width 770 height 359
click at [703, 242] on span "Exportar a Excel" at bounding box center [708, 242] width 83 height 15
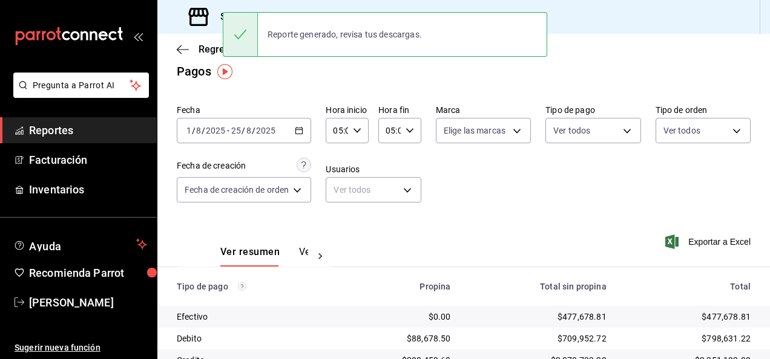
click at [312, 85] on main "Regresar Pagos Fecha [DATE] [DATE] - [DATE] [DATE] Hora inicio 05:00 Hora inici…" at bounding box center [463, 261] width 612 height 478
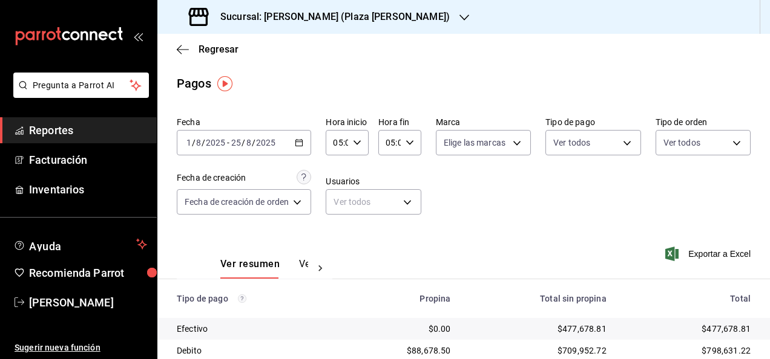
click at [459, 18] on icon "button" at bounding box center [464, 18] width 10 height 10
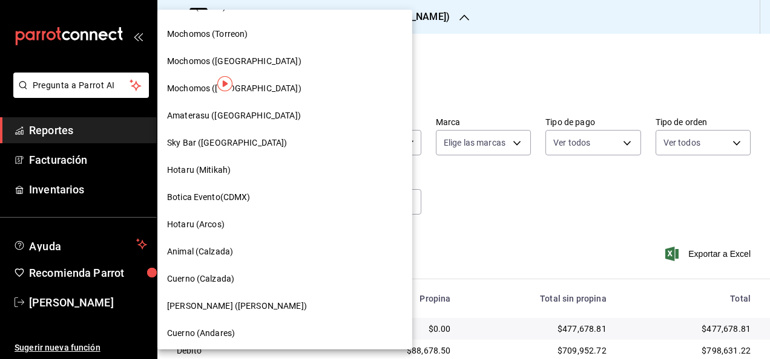
scroll to position [416, 0]
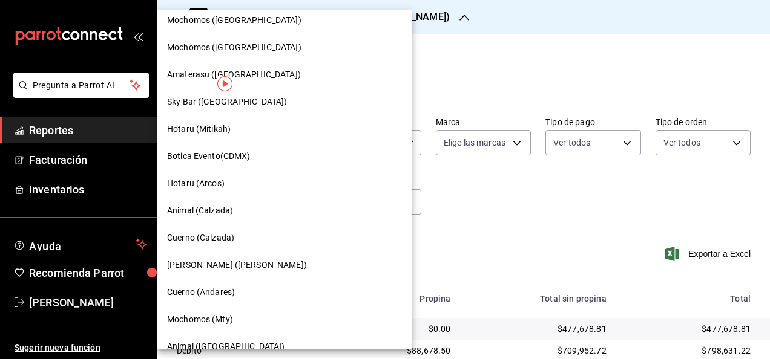
click at [278, 267] on div "[PERSON_NAME] ([PERSON_NAME])" at bounding box center [284, 265] width 235 height 13
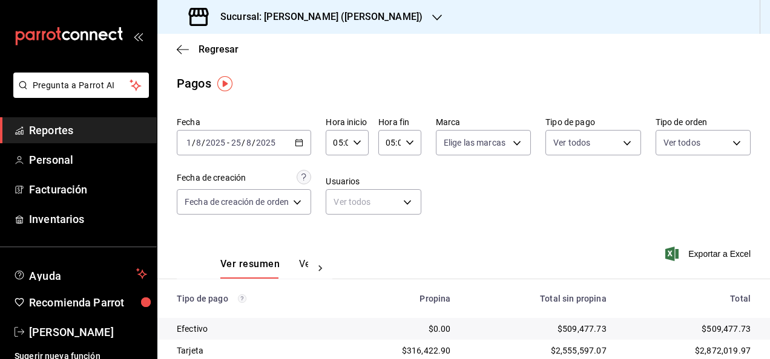
click at [85, 119] on link "Reportes" at bounding box center [78, 130] width 157 height 26
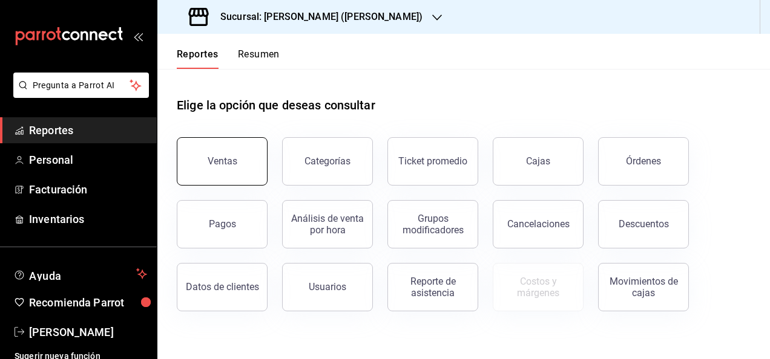
click at [212, 160] on div "Ventas" at bounding box center [223, 161] width 30 height 11
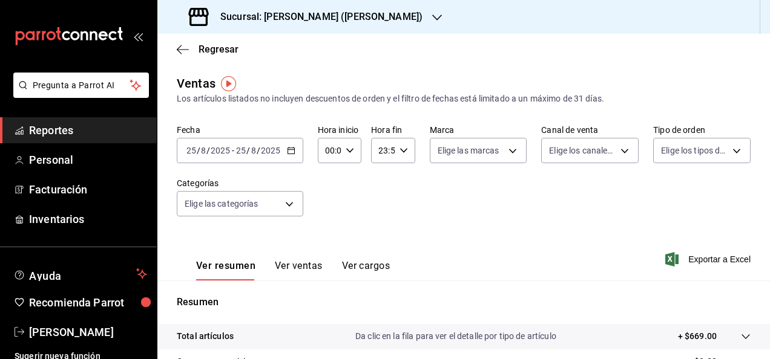
click at [286, 156] on div "[DATE] [DATE] - [DATE] [DATE]" at bounding box center [240, 150] width 126 height 25
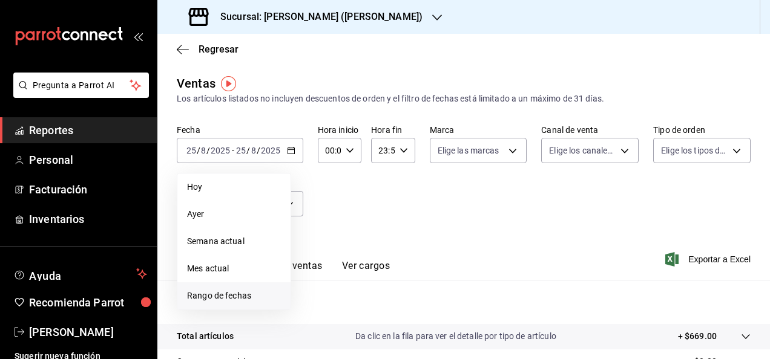
click at [237, 297] on span "Rango de fechas" at bounding box center [234, 296] width 94 height 13
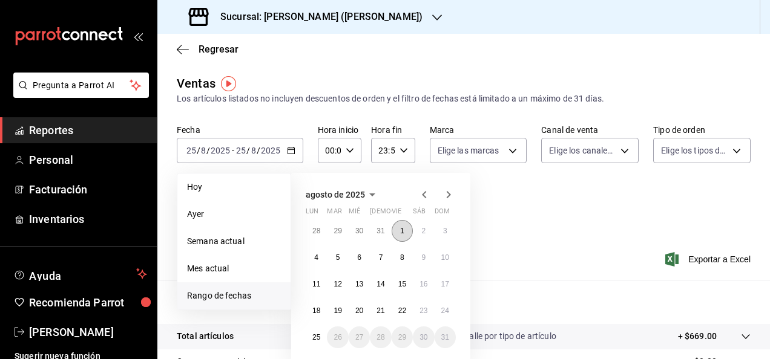
click at [401, 231] on abbr "1" at bounding box center [402, 231] width 4 height 8
click at [312, 338] on abbr "25" at bounding box center [316, 337] width 8 height 8
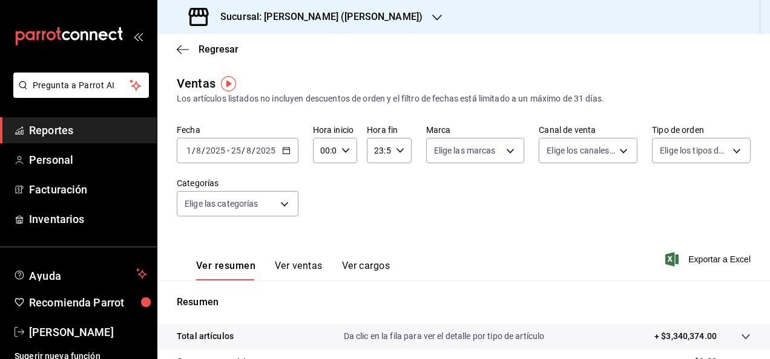
click at [350, 156] on div "00:00 Hora inicio" at bounding box center [335, 150] width 44 height 25
click at [321, 227] on span "05" at bounding box center [322, 232] width 2 height 10
type input "05:00"
click at [399, 152] on div at bounding box center [385, 179] width 770 height 359
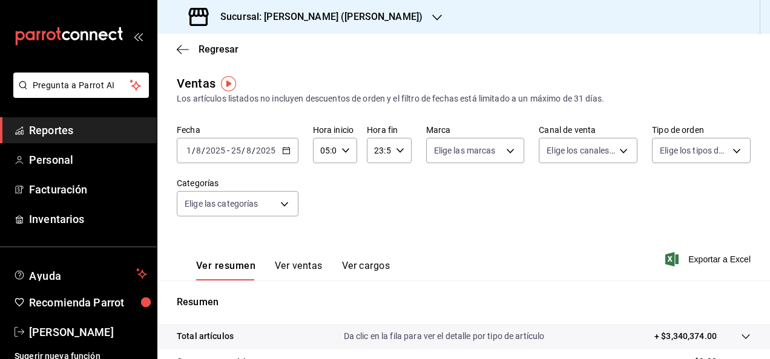
click at [398, 156] on div "23:59 Hora fin" at bounding box center [389, 150] width 44 height 25
click at [375, 228] on button "05" at bounding box center [375, 223] width 17 height 24
click at [399, 186] on span "00" at bounding box center [397, 182] width 2 height 10
type input "05:00"
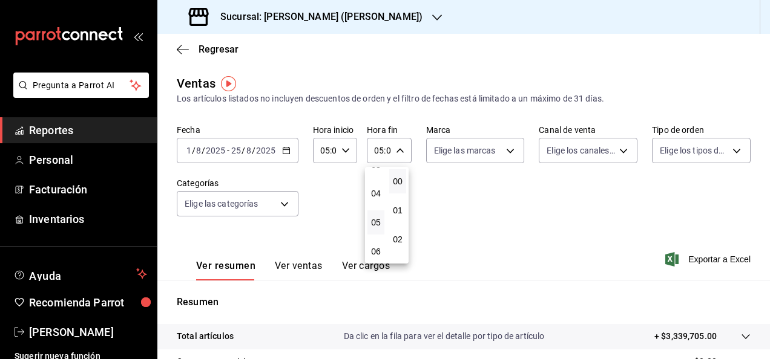
click at [479, 216] on div at bounding box center [385, 179] width 770 height 359
click at [397, 151] on \(Stroke\) "button" at bounding box center [399, 150] width 7 height 4
click at [400, 174] on button "00" at bounding box center [397, 181] width 17 height 24
click at [577, 226] on div at bounding box center [385, 179] width 770 height 359
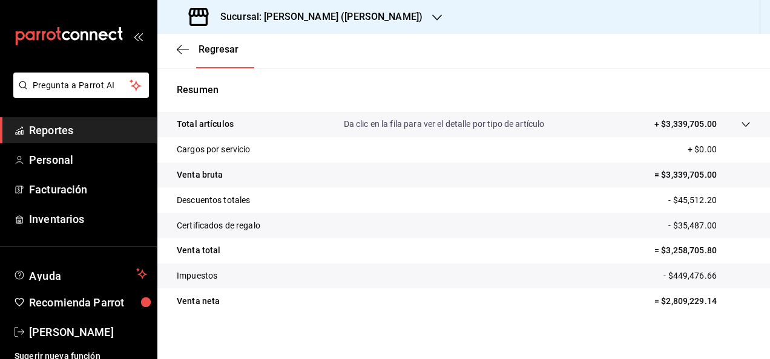
scroll to position [212, 0]
drag, startPoint x: 656, startPoint y: 250, endPoint x: 729, endPoint y: 258, distance: 73.0
click at [729, 258] on p "= $3,258,705.80" at bounding box center [702, 251] width 96 height 13
copy p "3,258,705.80"
click at [100, 128] on span "Reportes" at bounding box center [88, 130] width 118 height 16
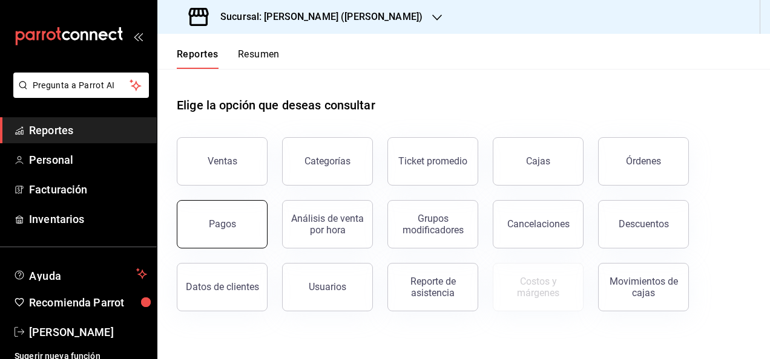
click at [229, 211] on button "Pagos" at bounding box center [222, 224] width 91 height 48
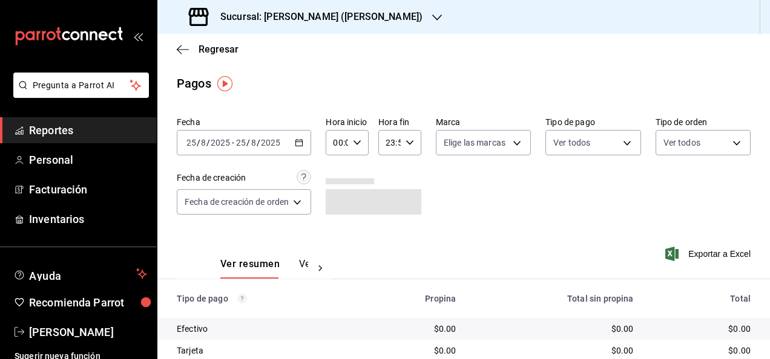
click at [300, 141] on icon "button" at bounding box center [299, 143] width 8 height 8
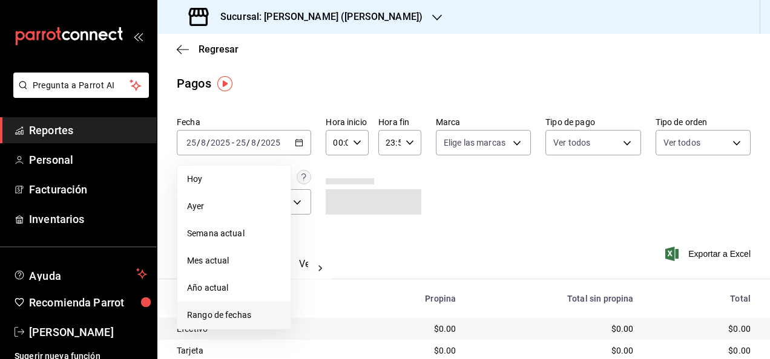
click at [268, 312] on span "Rango de fechas" at bounding box center [234, 315] width 94 height 13
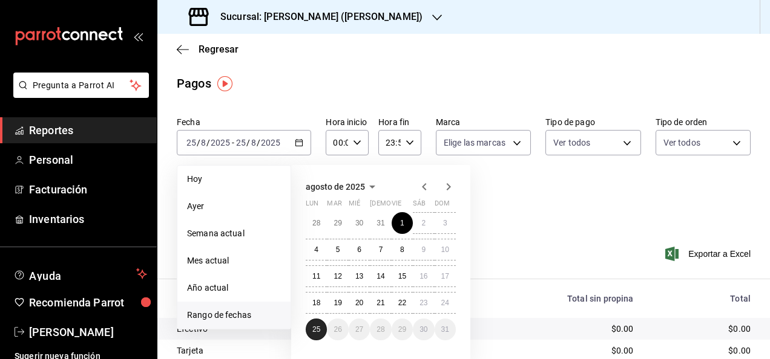
click at [314, 326] on abbr "25" at bounding box center [316, 330] width 8 height 8
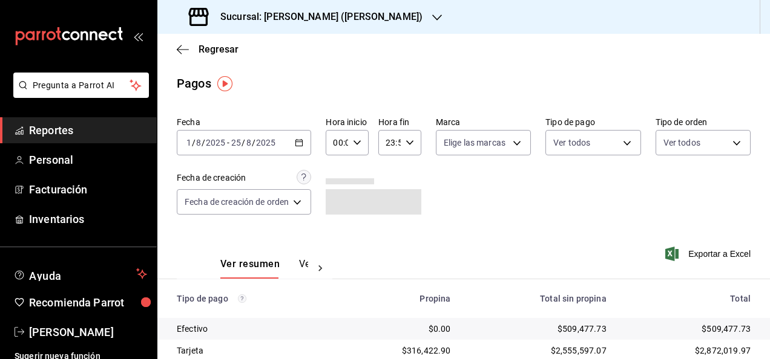
click at [354, 143] on icon "button" at bounding box center [357, 143] width 8 height 8
click at [336, 241] on span "05" at bounding box center [337, 243] width 2 height 10
type input "05:00"
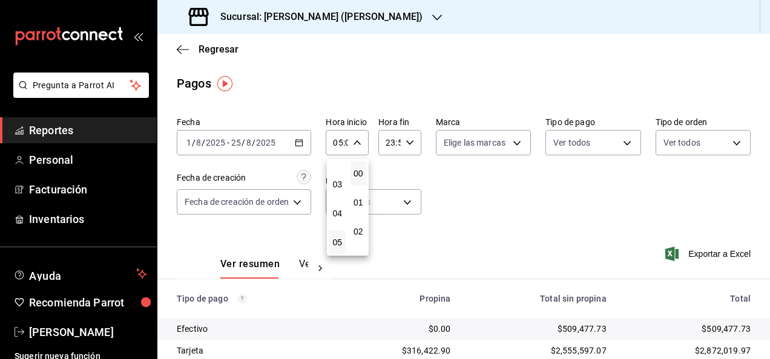
click at [450, 182] on div at bounding box center [385, 179] width 770 height 359
click at [414, 146] on div "23:59 Hora fin" at bounding box center [399, 142] width 43 height 25
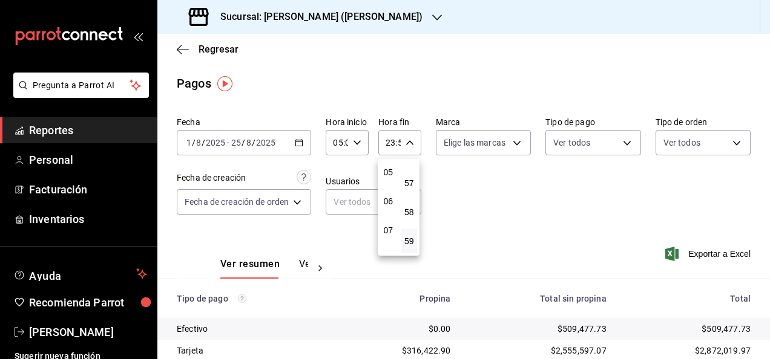
scroll to position [146, 0]
click at [389, 169] on span "05" at bounding box center [388, 173] width 2 height 10
click at [410, 174] on span "00" at bounding box center [409, 174] width 2 height 10
type input "05:00"
click at [410, 174] on span "00" at bounding box center [409, 174] width 2 height 10
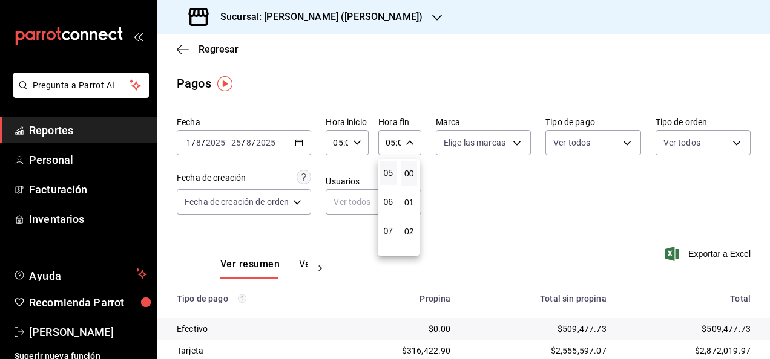
click at [491, 183] on div at bounding box center [385, 179] width 770 height 359
click at [718, 257] on span "Exportar a Excel" at bounding box center [708, 254] width 83 height 15
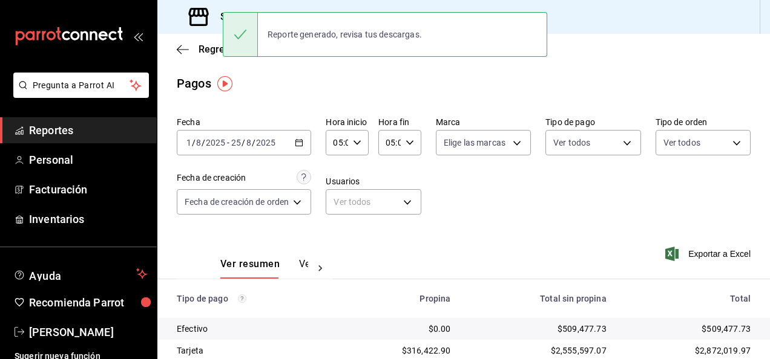
click at [361, 82] on div "Pagos" at bounding box center [463, 83] width 612 height 18
click at [355, 4] on div "Sucursal: [PERSON_NAME] ([PERSON_NAME])" at bounding box center [307, 17] width 280 height 34
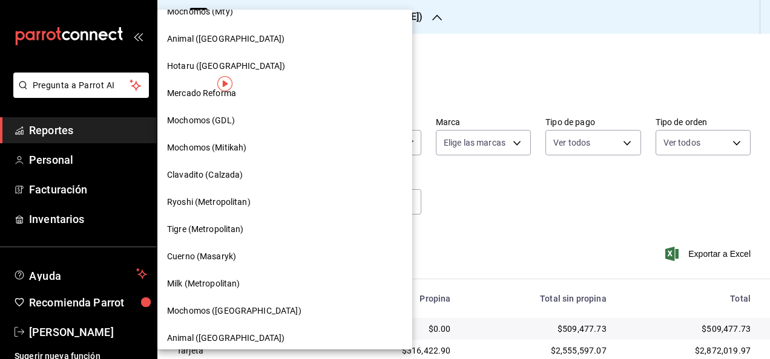
scroll to position [725, 0]
click at [257, 205] on div "Ryoshi (Metropolitan)" at bounding box center [284, 201] width 235 height 13
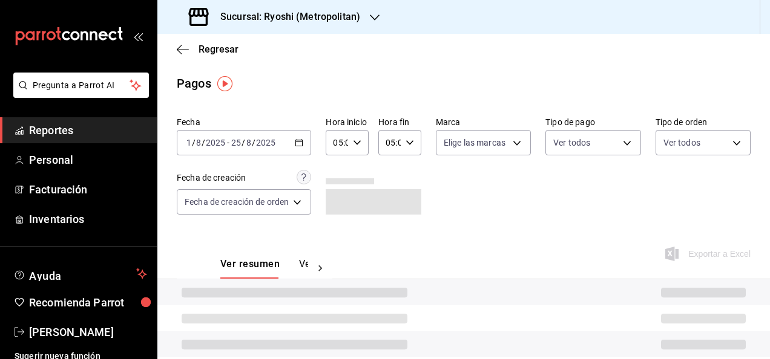
click at [101, 128] on span "Reportes" at bounding box center [88, 130] width 118 height 16
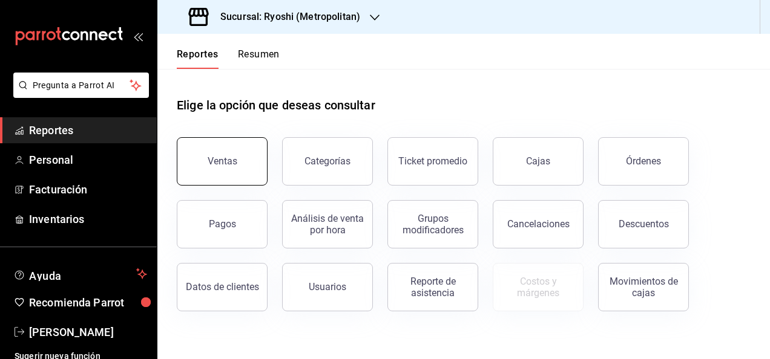
click at [196, 146] on button "Ventas" at bounding box center [222, 161] width 91 height 48
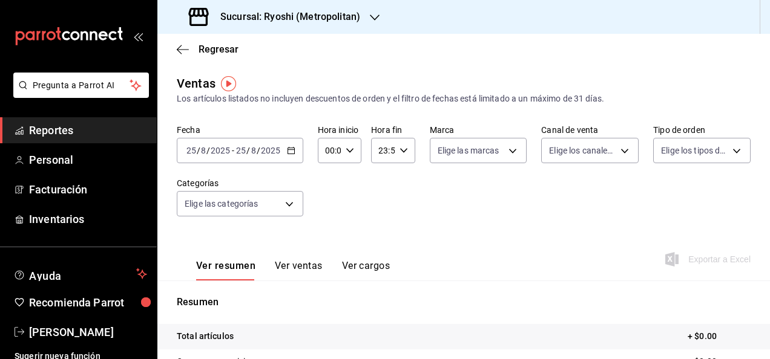
click at [290, 156] on div "[DATE] [DATE] - [DATE] [DATE]" at bounding box center [240, 150] width 126 height 25
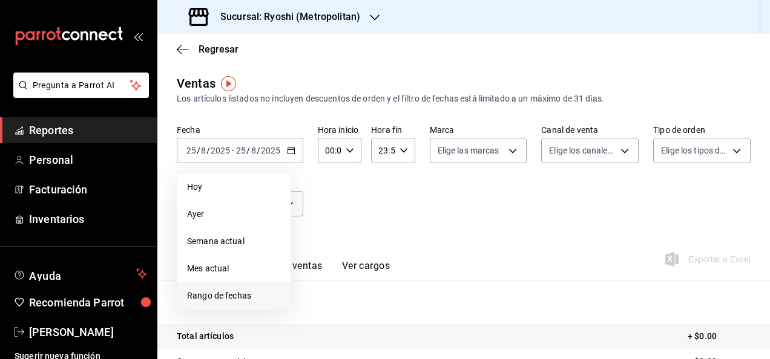
click at [258, 300] on span "Rango de fechas" at bounding box center [234, 296] width 94 height 13
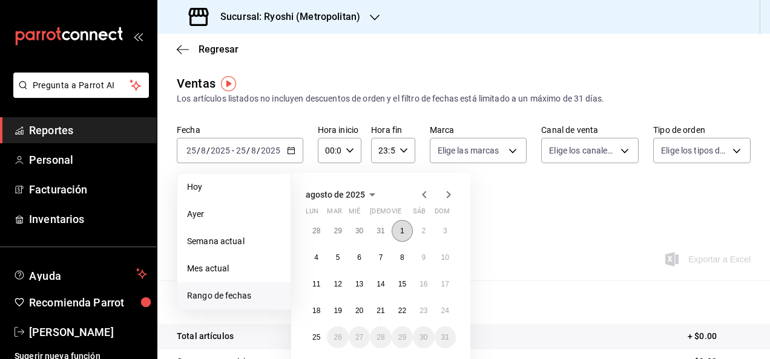
click at [393, 234] on button "1" at bounding box center [402, 231] width 21 height 22
click at [315, 339] on abbr "25" at bounding box center [316, 337] width 8 height 8
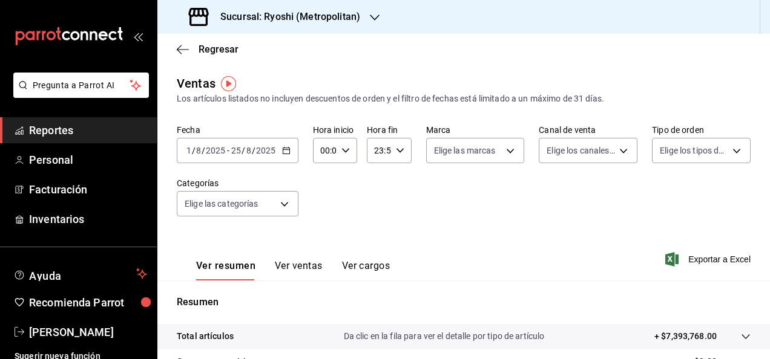
click at [349, 155] on div "00:00 Hora inicio" at bounding box center [335, 150] width 44 height 25
click at [324, 213] on span "05" at bounding box center [322, 214] width 2 height 10
type input "05:00"
click at [403, 154] on div at bounding box center [385, 179] width 770 height 359
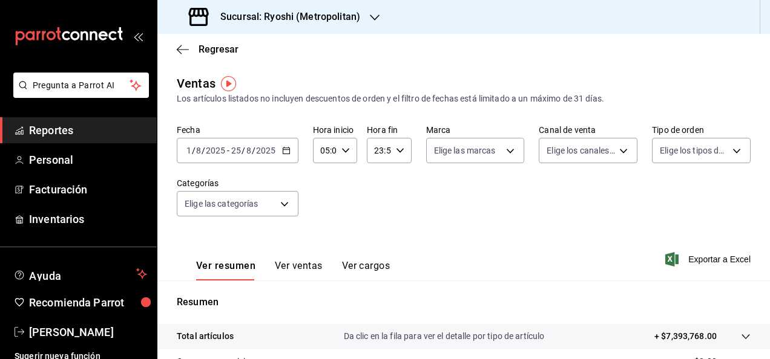
click at [402, 150] on div "23:59 Hora fin" at bounding box center [389, 150] width 44 height 25
click at [376, 190] on button "05" at bounding box center [375, 183] width 17 height 24
click at [398, 171] on button "00" at bounding box center [397, 181] width 17 height 24
type input "05:00"
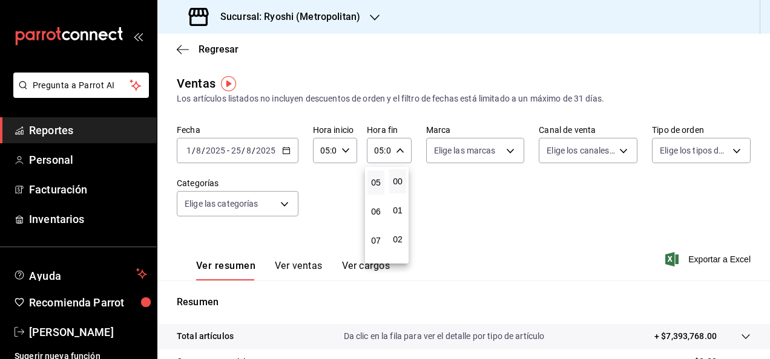
click at [466, 189] on div at bounding box center [385, 179] width 770 height 359
click at [401, 154] on div "05:00 Hora fin" at bounding box center [389, 150] width 44 height 25
click at [399, 178] on span "00" at bounding box center [397, 182] width 2 height 10
click at [448, 211] on div at bounding box center [385, 179] width 770 height 359
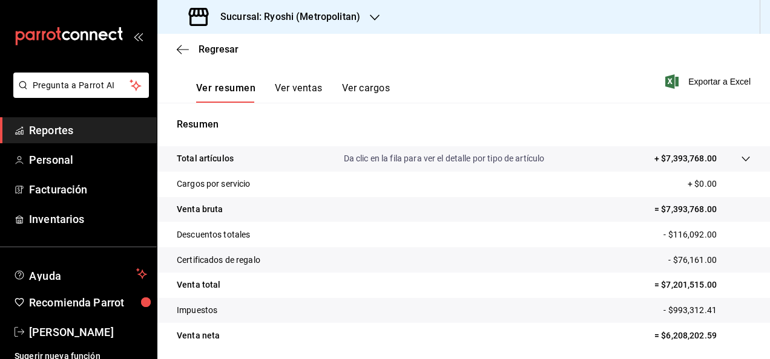
scroll to position [179, 0]
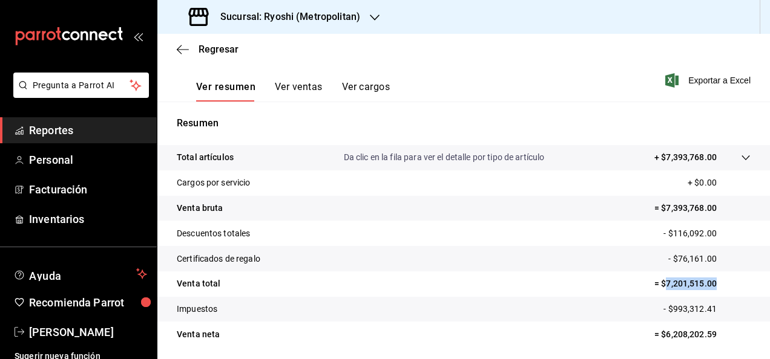
drag, startPoint x: 655, startPoint y: 287, endPoint x: 745, endPoint y: 290, distance: 89.6
click at [745, 290] on tr "Venta total = $7,201,515.00" at bounding box center [463, 284] width 612 height 25
copy p "7,201,515.00"
click at [122, 127] on span "Reportes" at bounding box center [88, 130] width 118 height 16
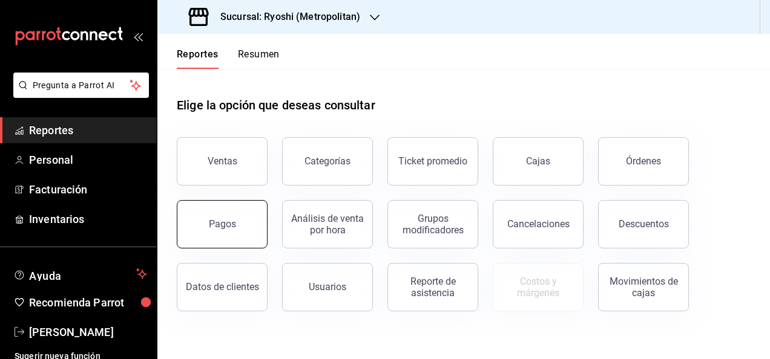
click at [202, 214] on button "Pagos" at bounding box center [222, 224] width 91 height 48
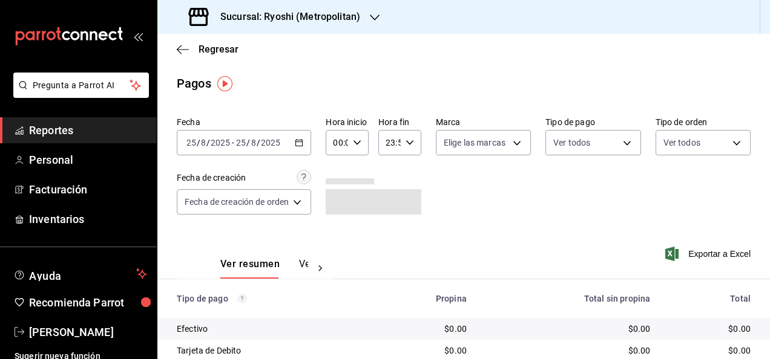
click at [296, 143] on icon "button" at bounding box center [299, 143] width 8 height 8
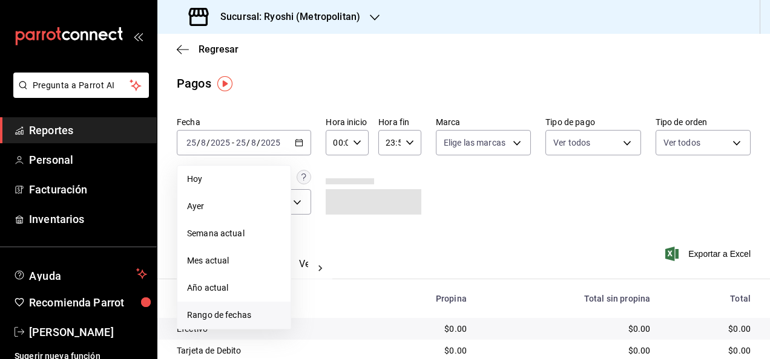
click at [267, 323] on li "Rango de fechas" at bounding box center [233, 315] width 113 height 27
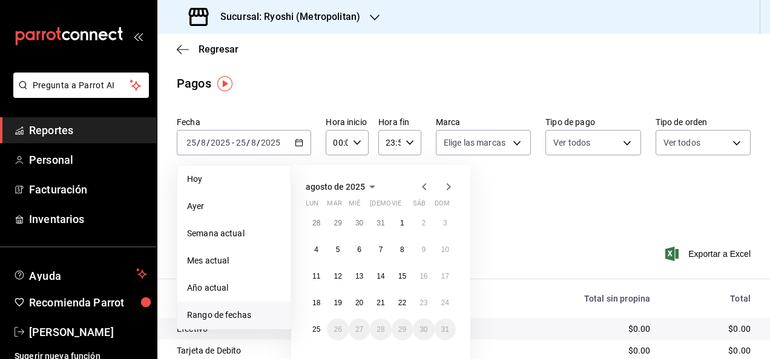
click at [422, 189] on icon "button" at bounding box center [424, 187] width 15 height 15
click at [447, 186] on icon "button" at bounding box center [448, 187] width 15 height 15
click at [398, 214] on button "1" at bounding box center [402, 223] width 21 height 22
click at [313, 329] on abbr "25" at bounding box center [316, 330] width 8 height 8
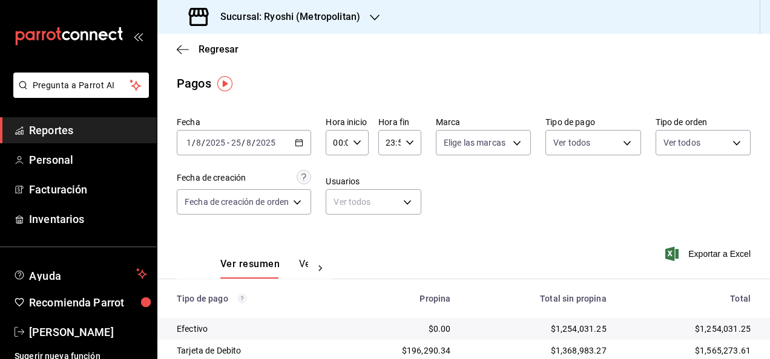
click at [359, 137] on div "00:00 Hora inicio" at bounding box center [347, 142] width 43 height 25
click at [333, 242] on button "05" at bounding box center [337, 249] width 16 height 24
type input "05:00"
click at [405, 137] on div at bounding box center [385, 179] width 770 height 359
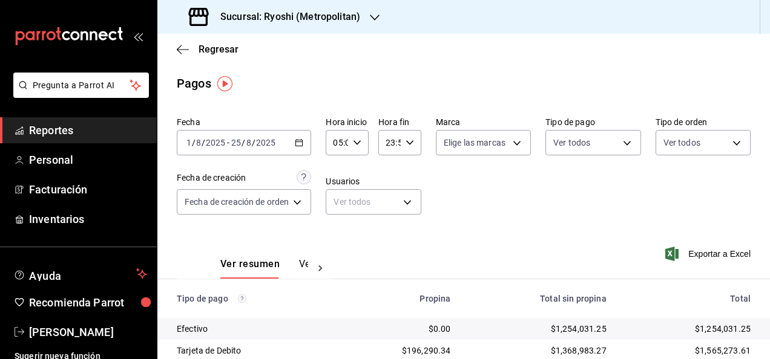
click at [410, 146] on icon "button" at bounding box center [409, 143] width 8 height 8
click at [387, 218] on span "05" at bounding box center [388, 221] width 2 height 10
click at [408, 166] on button "00" at bounding box center [409, 174] width 16 height 24
type input "05:00"
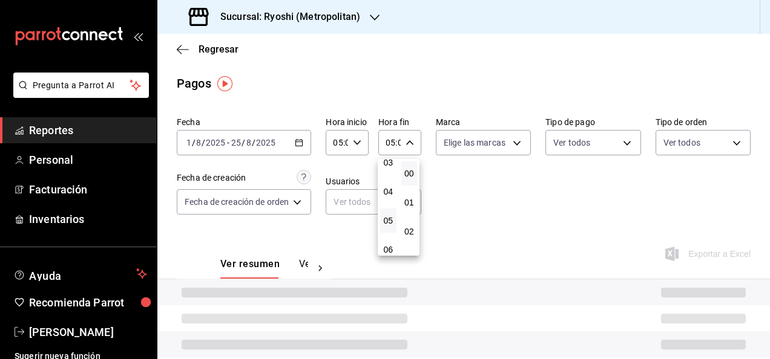
click at [408, 166] on button "00" at bounding box center [409, 174] width 16 height 24
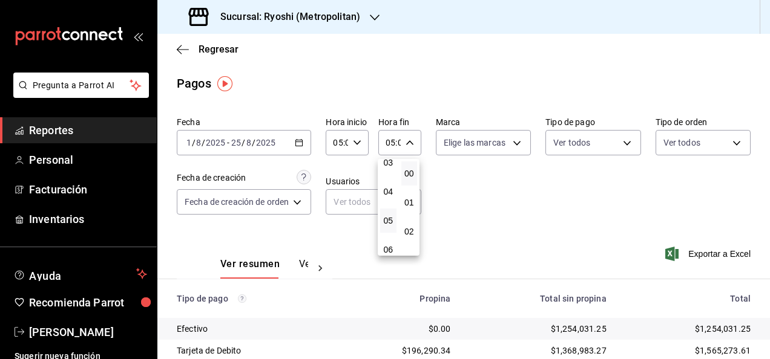
click at [490, 179] on div at bounding box center [385, 179] width 770 height 359
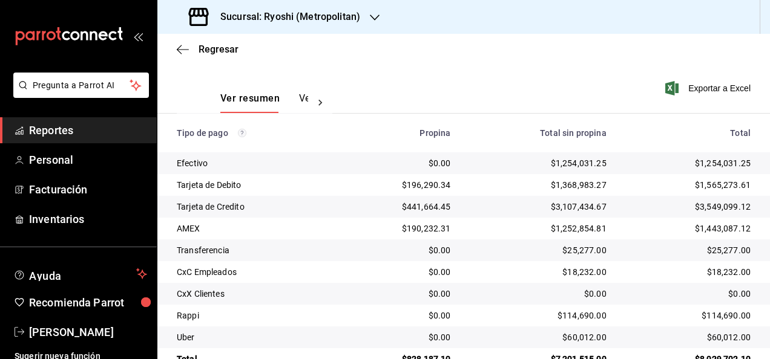
scroll to position [165, 0]
click at [686, 99] on div "Exportar a Excel" at bounding box center [698, 89] width 105 height 50
click at [688, 95] on span "Exportar a Excel" at bounding box center [708, 89] width 83 height 15
